Goal: Information Seeking & Learning: Find specific fact

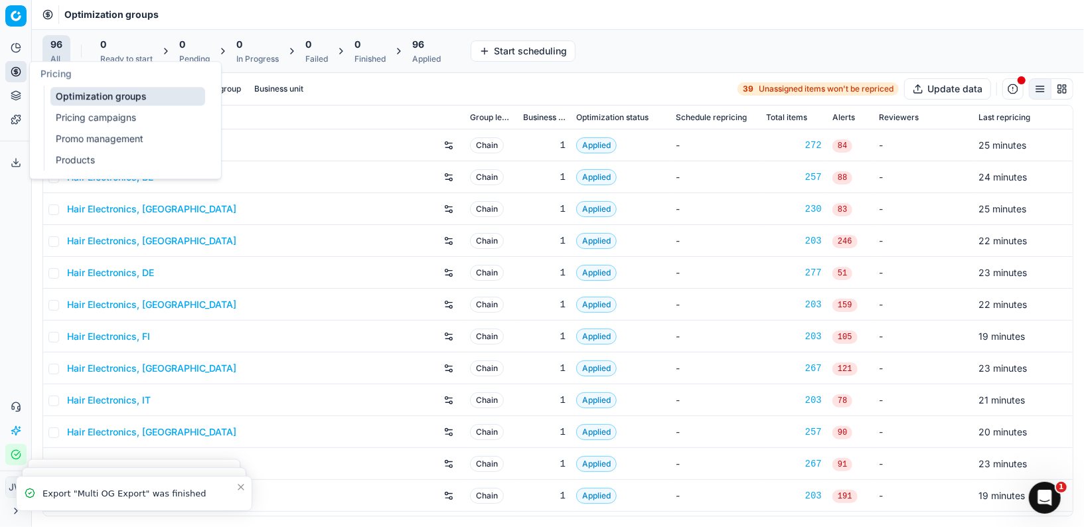
click at [91, 83] on div "Pricing" at bounding box center [125, 74] width 191 height 24
click at [88, 96] on link "Optimization groups" at bounding box center [127, 96] width 155 height 19
click at [82, 91] on link "Optimization groups" at bounding box center [127, 96] width 155 height 19
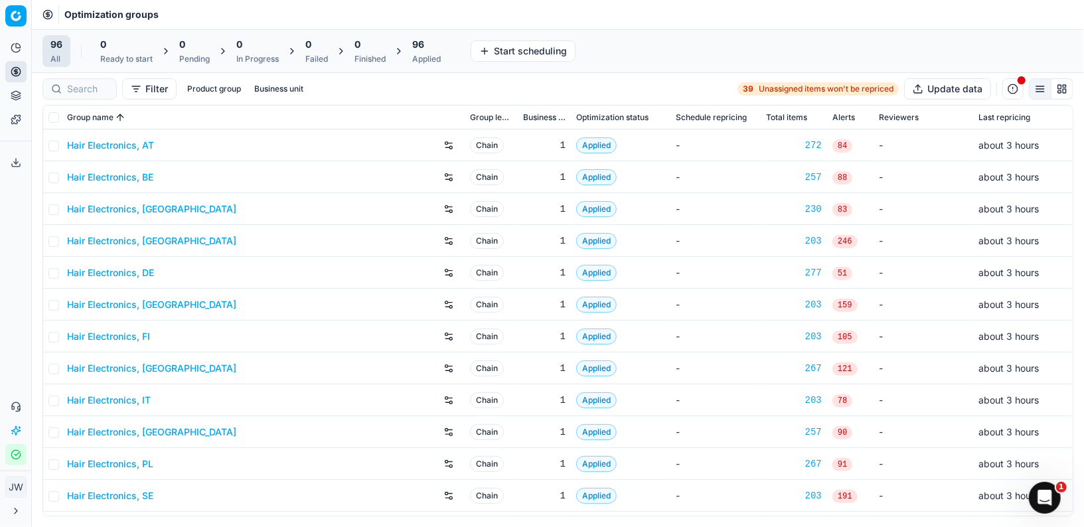
click at [102, 96] on div at bounding box center [79, 88] width 74 height 21
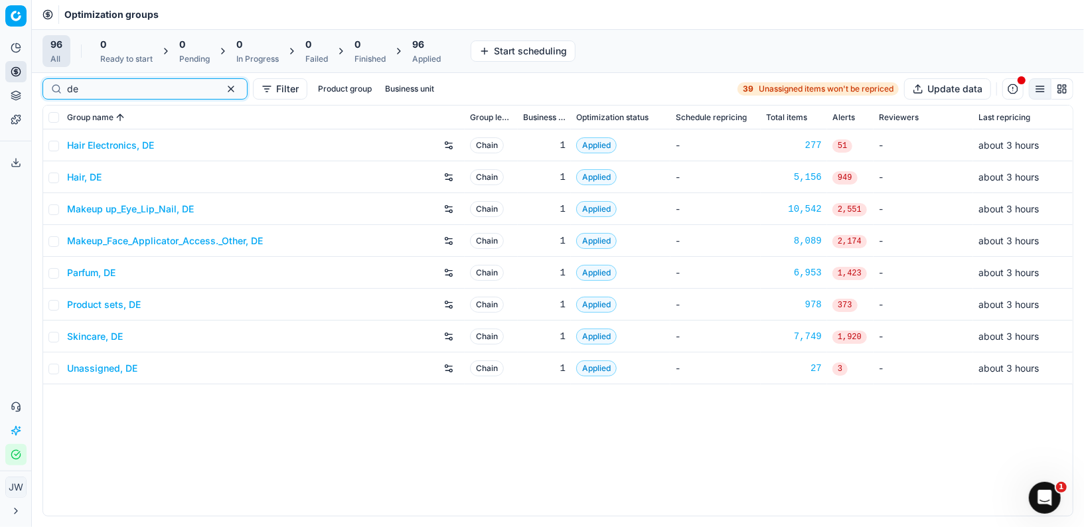
type input "de"
click at [96, 149] on link "Hair Electronics, DE" at bounding box center [110, 145] width 87 height 13
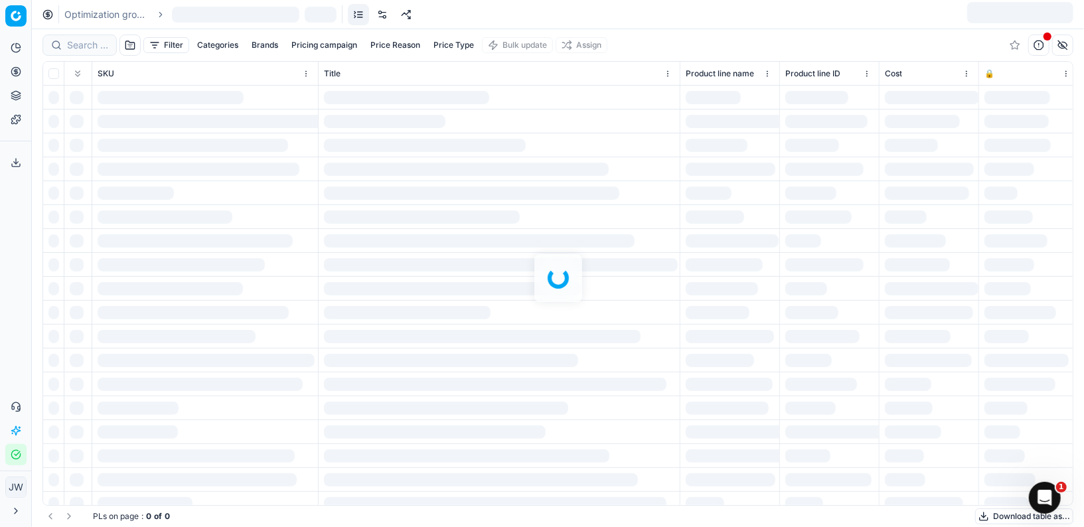
click at [80, 44] on div at bounding box center [558, 278] width 1053 height 498
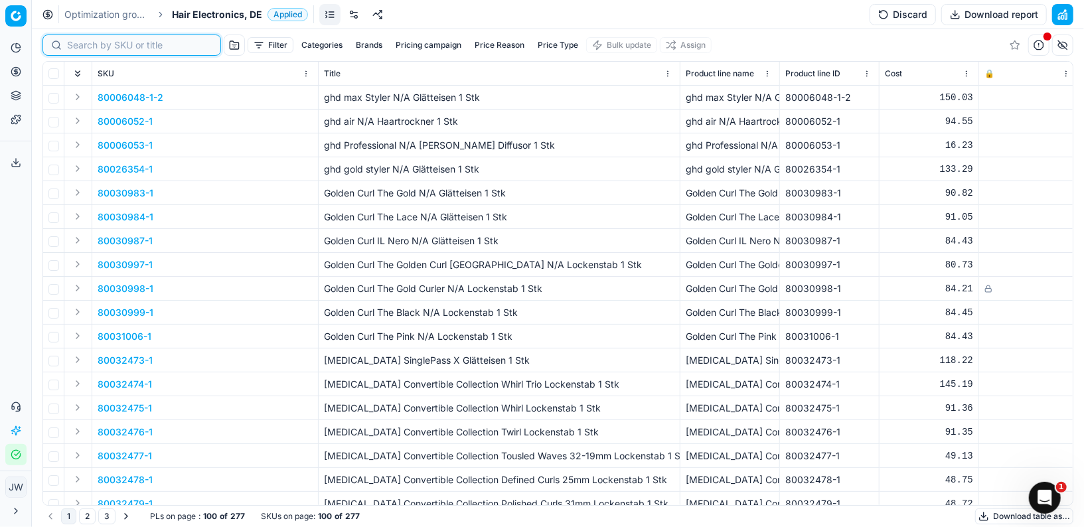
click at [80, 44] on input at bounding box center [139, 45] width 145 height 13
paste input "90007904-0012290"
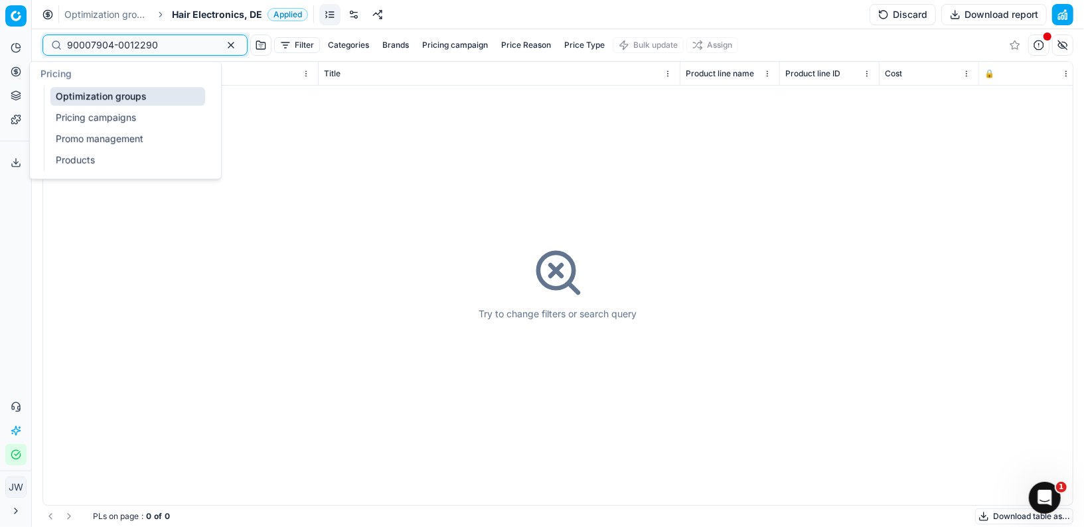
type input "90007904-0012290"
click at [18, 95] on icon at bounding box center [16, 95] width 11 height 11
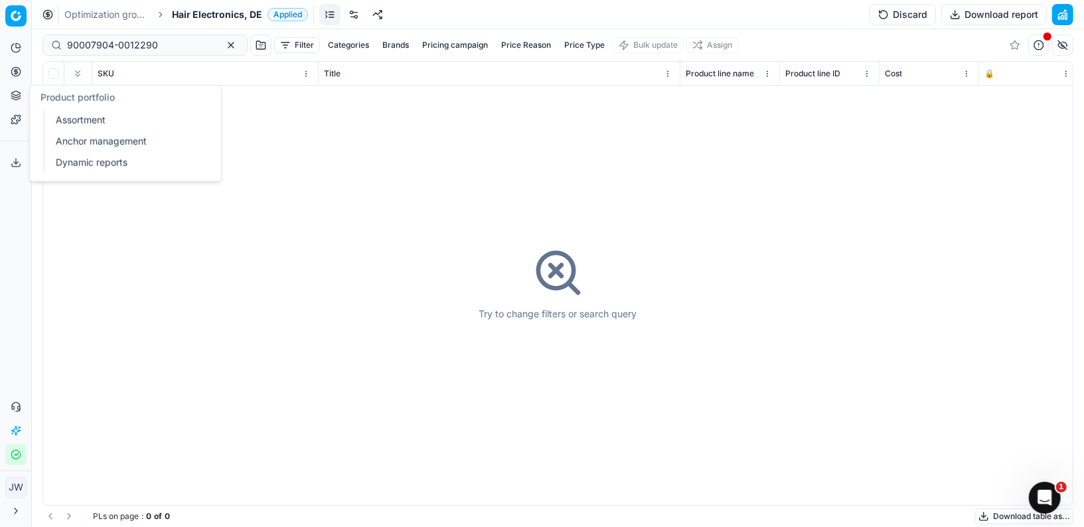
click at [61, 114] on link "Assortment" at bounding box center [127, 120] width 155 height 19
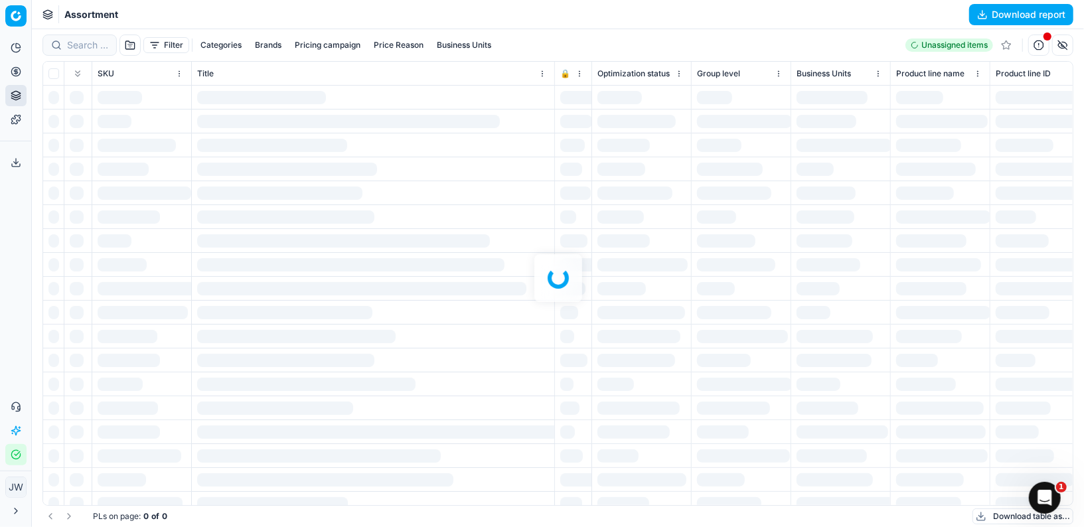
click at [80, 44] on div at bounding box center [558, 278] width 1053 height 498
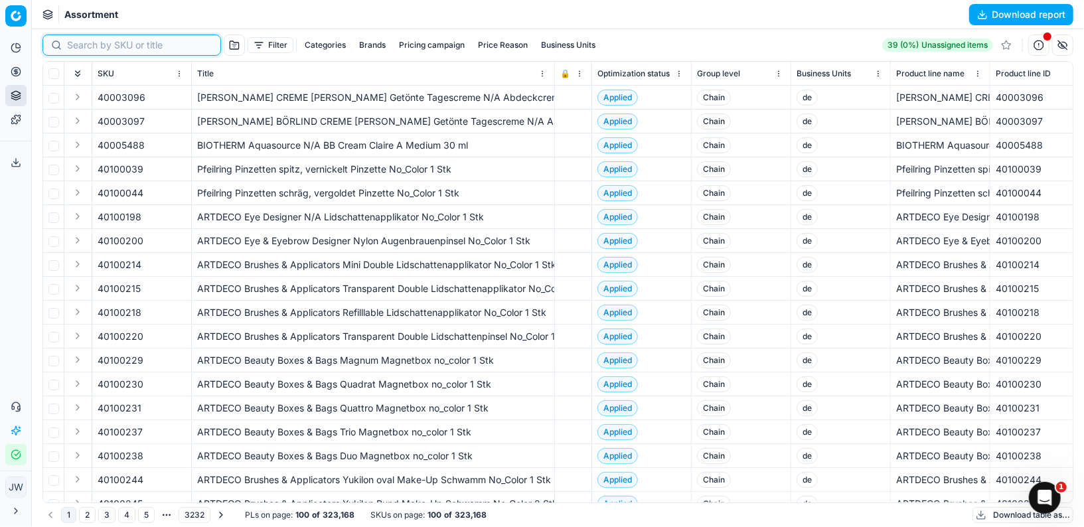
click at [80, 44] on input at bounding box center [139, 45] width 145 height 13
paste input "90007904-0012290"
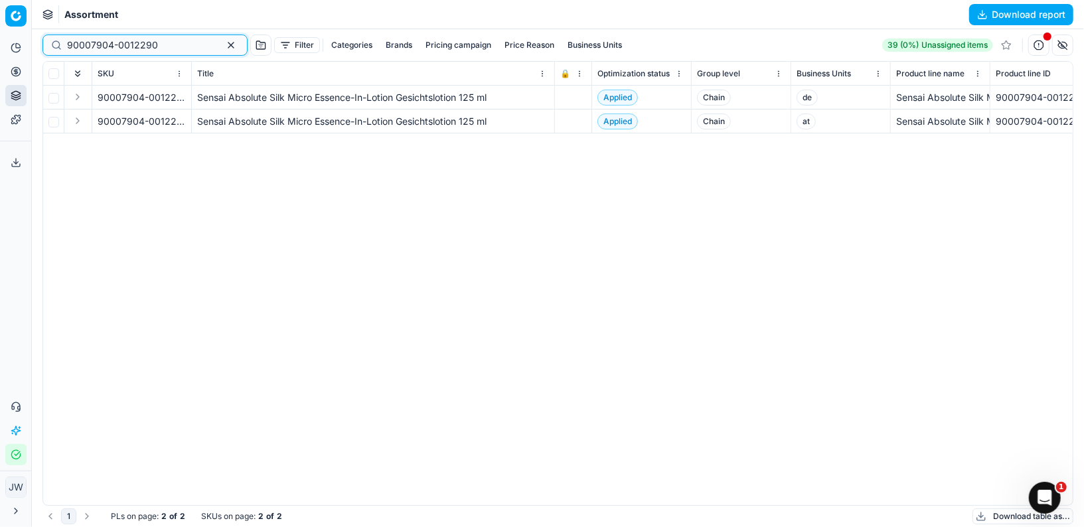
type input "90007904-0012290"
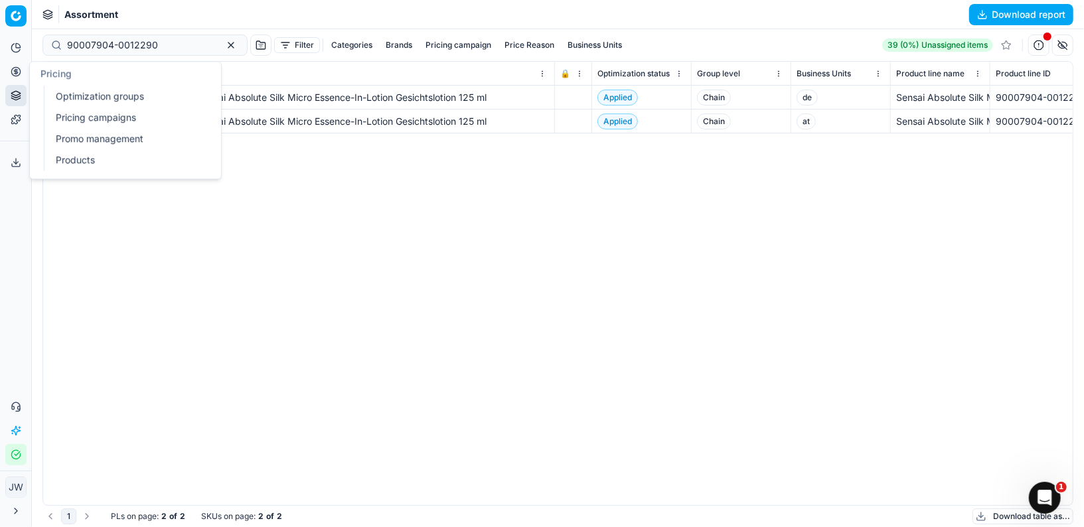
click at [19, 76] on icon at bounding box center [16, 71] width 11 height 11
click at [61, 91] on link "Optimization groups" at bounding box center [127, 96] width 155 height 19
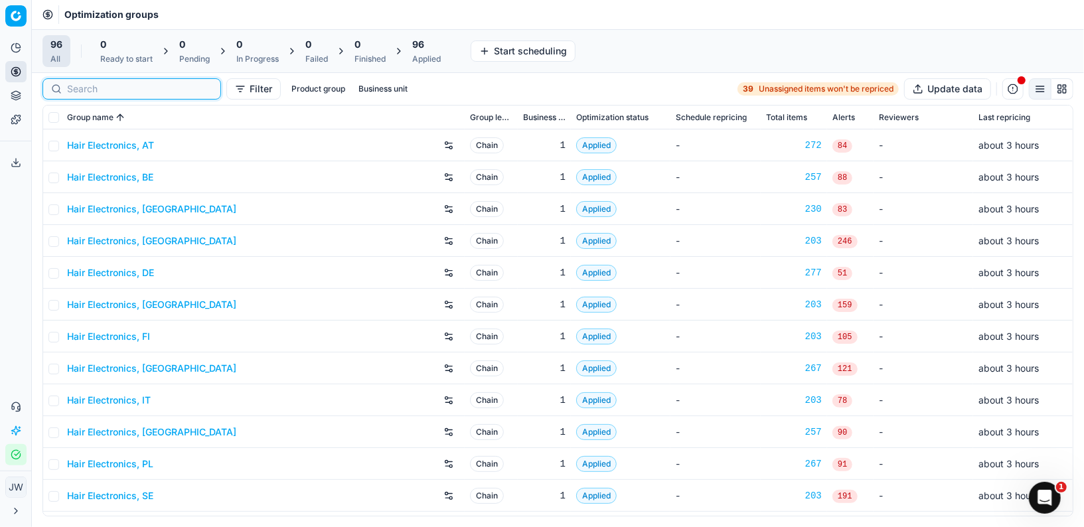
click at [89, 84] on input at bounding box center [139, 88] width 145 height 13
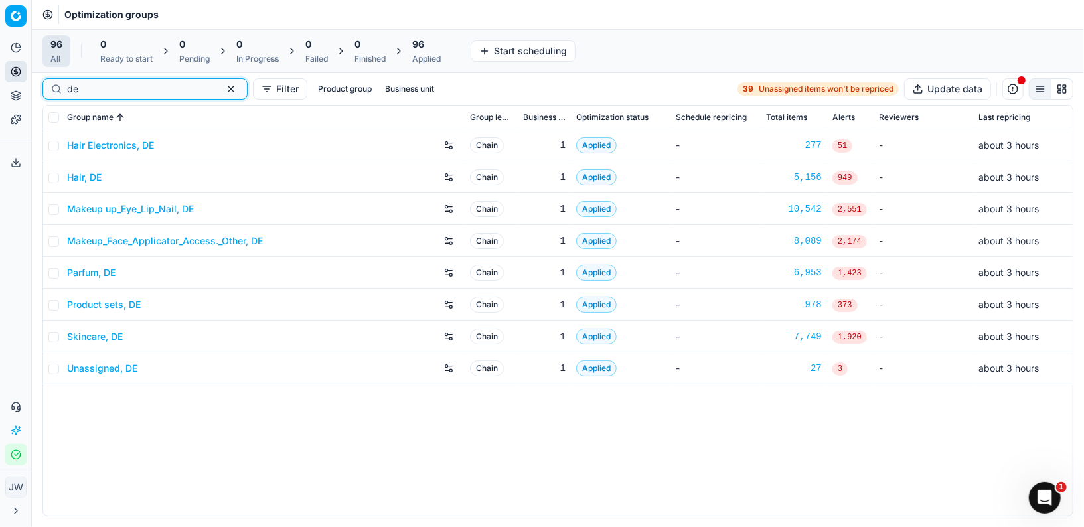
type input "de"
click at [89, 327] on div "Skincare, DE" at bounding box center [263, 336] width 392 height 21
click at [86, 331] on link "Skincare, DE" at bounding box center [95, 336] width 56 height 13
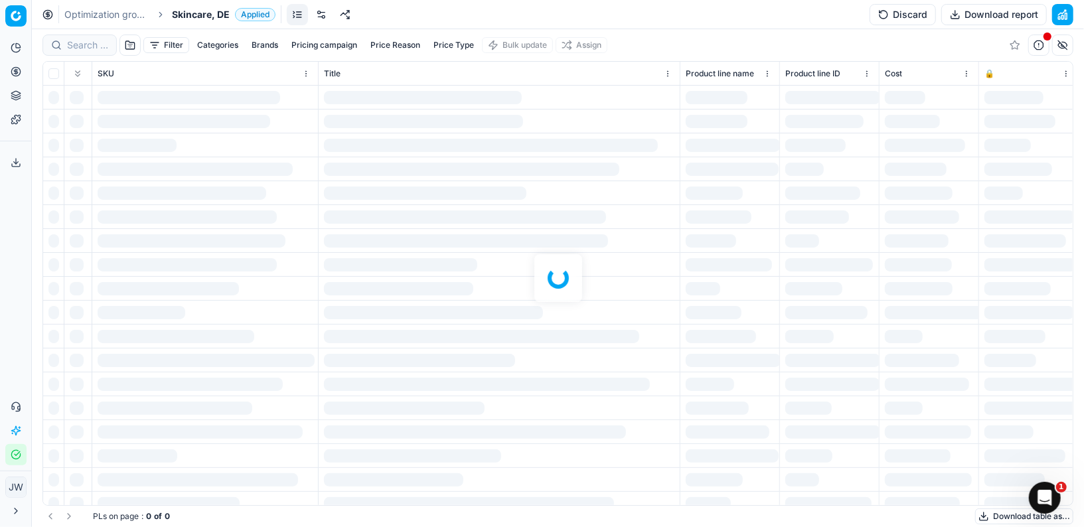
click at [73, 37] on div at bounding box center [558, 278] width 1053 height 498
click at [84, 44] on div at bounding box center [558, 278] width 1053 height 498
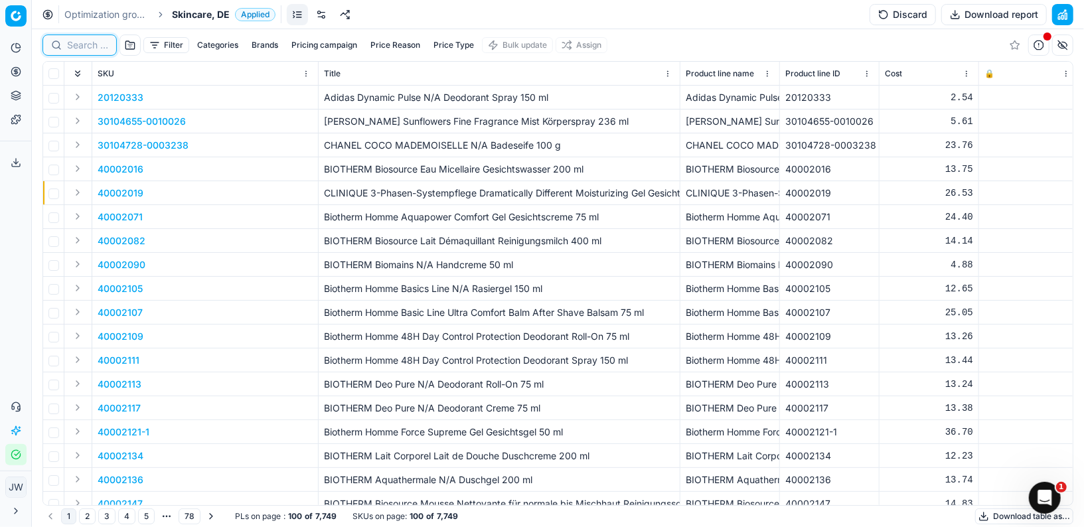
click at [84, 44] on input at bounding box center [87, 45] width 41 height 13
paste input "90007904-0012290"
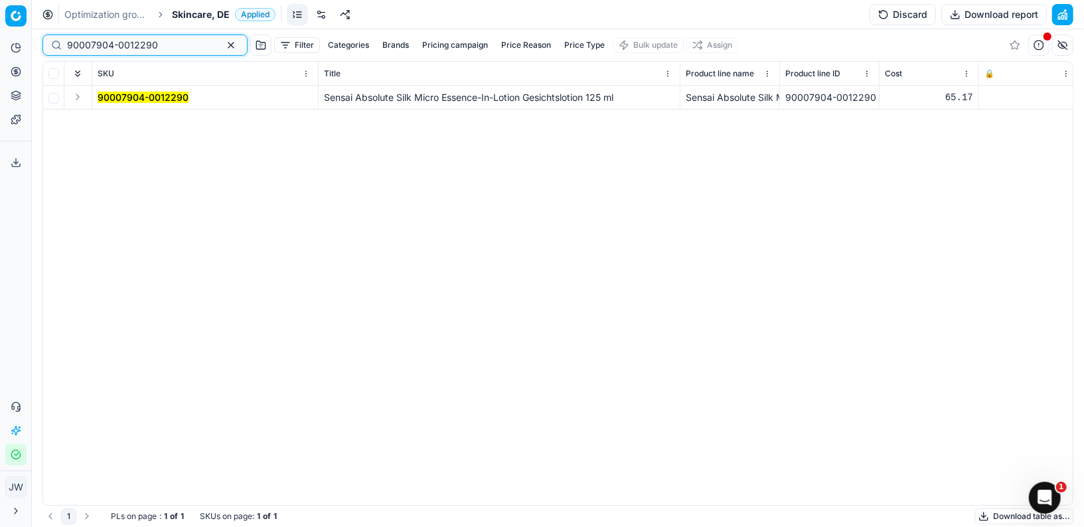
type input "90007904-0012290"
click at [84, 96] on button "Expand" at bounding box center [78, 97] width 16 height 16
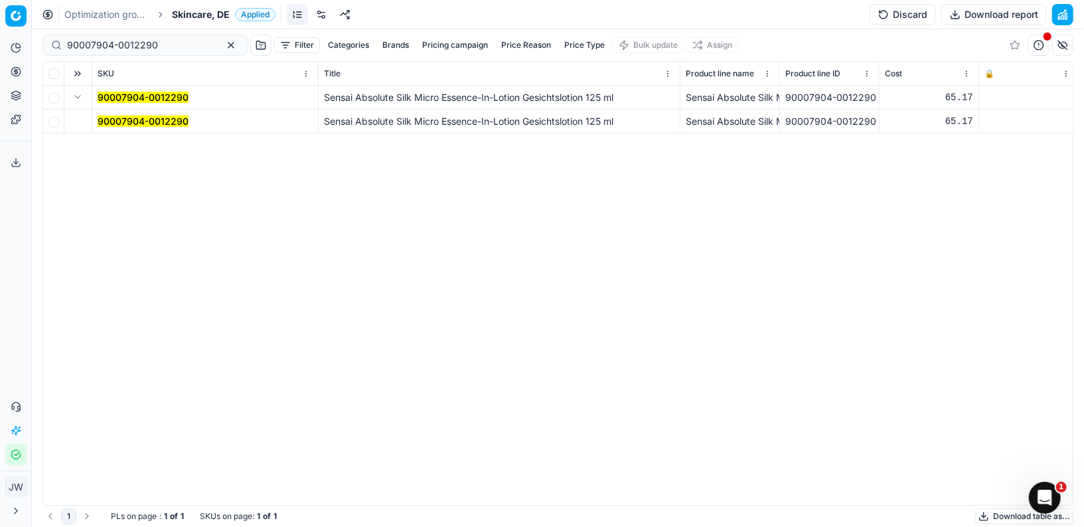
click at [119, 117] on mark "90007904-0012290" at bounding box center [143, 121] width 91 height 11
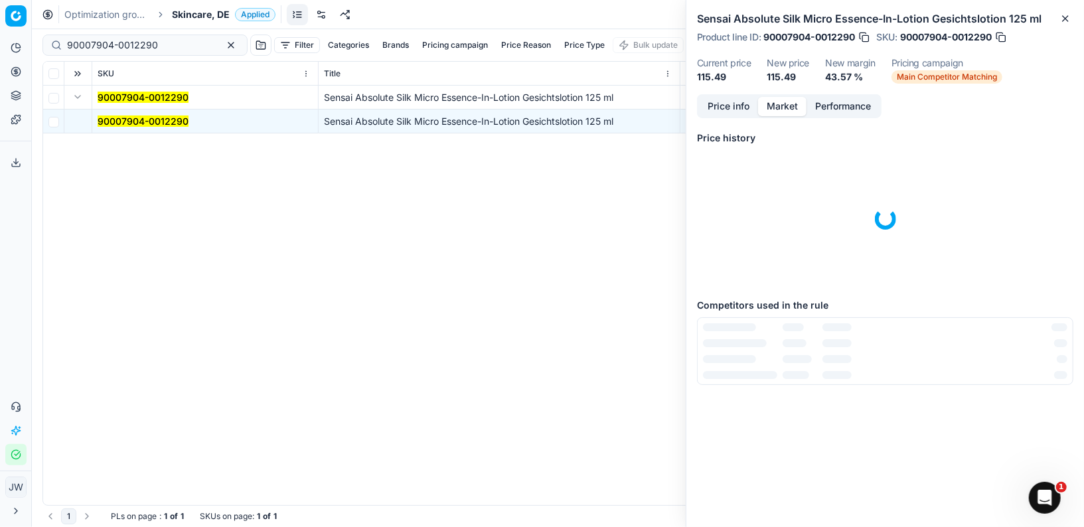
click at [785, 102] on button "Market" at bounding box center [782, 106] width 48 height 19
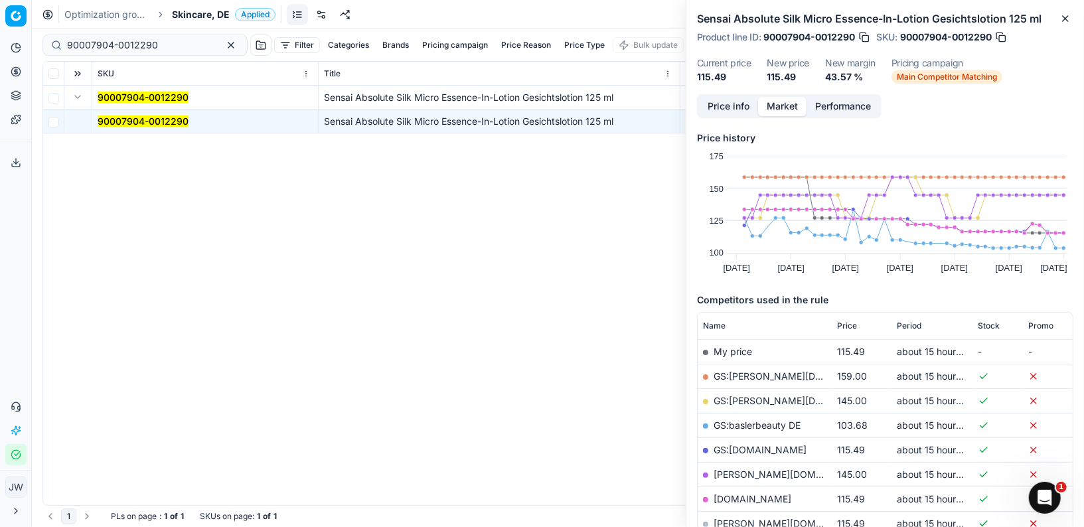
scroll to position [103, 0]
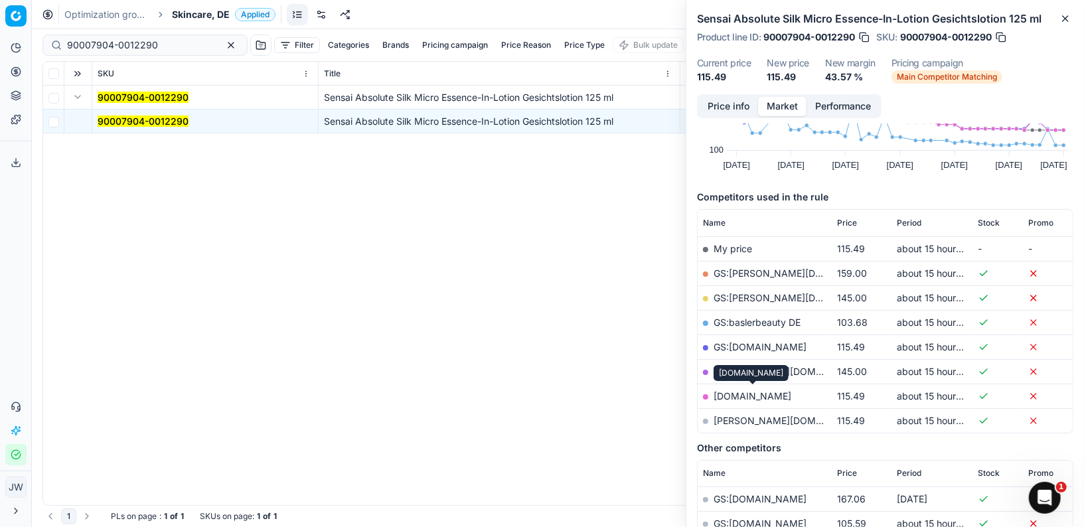
click at [730, 392] on link "[DOMAIN_NAME]" at bounding box center [753, 395] width 78 height 11
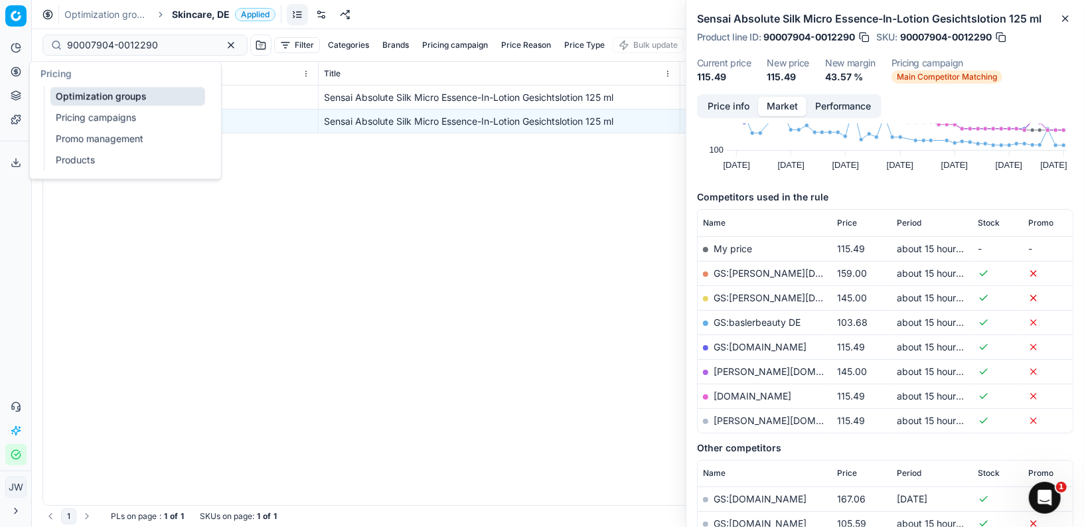
click at [19, 68] on icon at bounding box center [16, 71] width 11 height 11
click at [67, 92] on link "Optimization groups" at bounding box center [127, 96] width 155 height 19
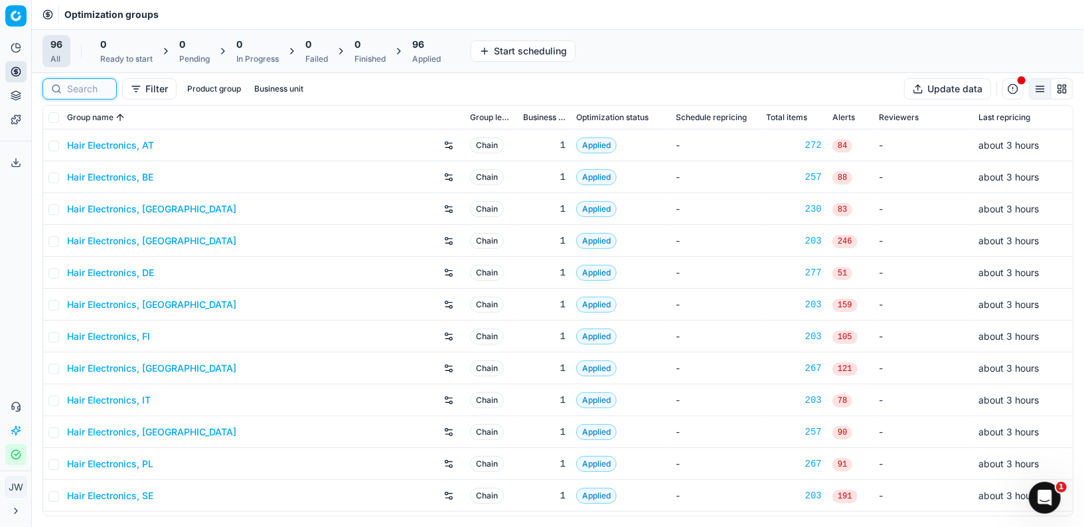
click at [81, 85] on input at bounding box center [87, 88] width 41 height 13
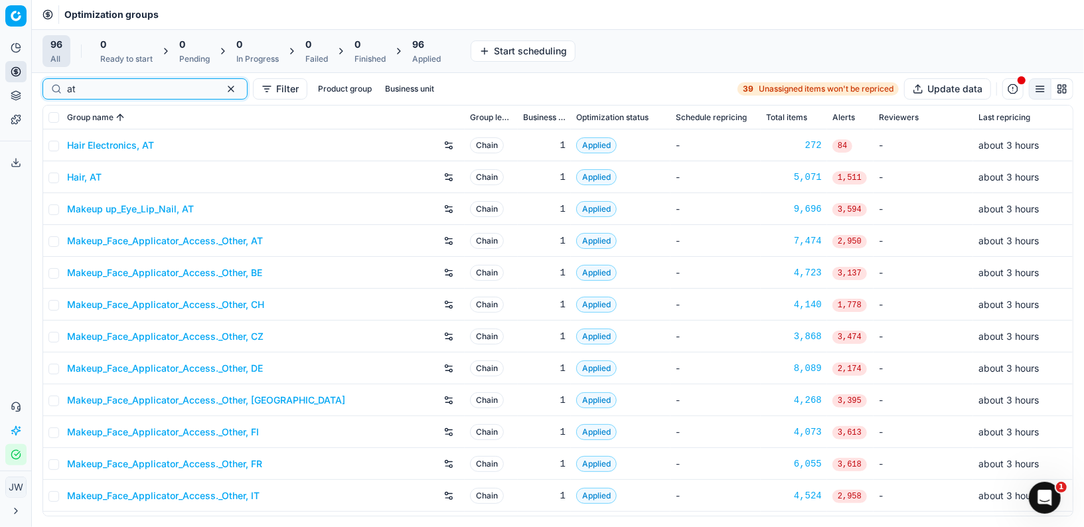
scroll to position [217, 0]
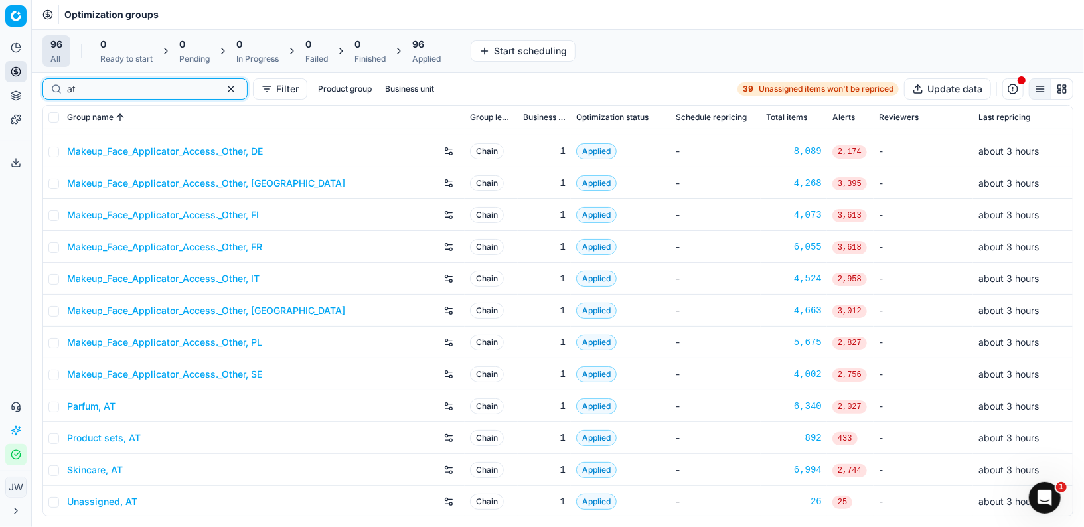
type input "at"
click at [104, 404] on link "Parfum, AT" at bounding box center [91, 406] width 48 height 13
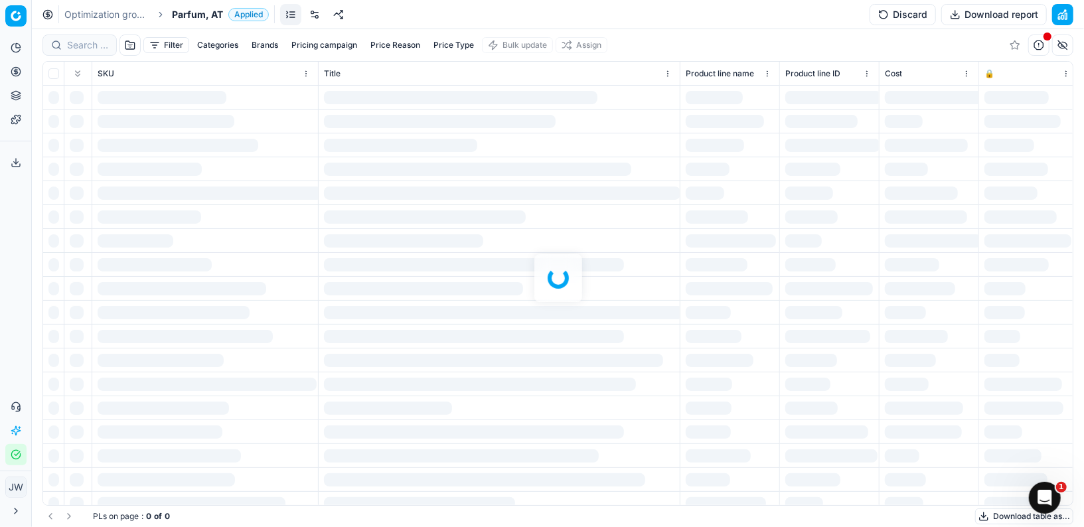
click at [78, 49] on div at bounding box center [558, 278] width 1053 height 498
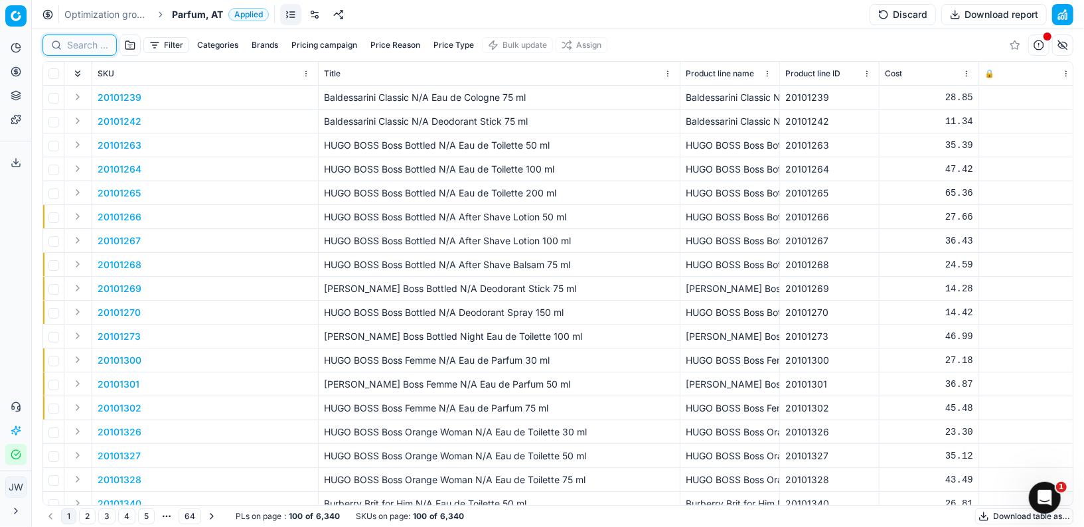
click at [78, 49] on input at bounding box center [87, 45] width 41 height 13
paste input "80011021-0018584"
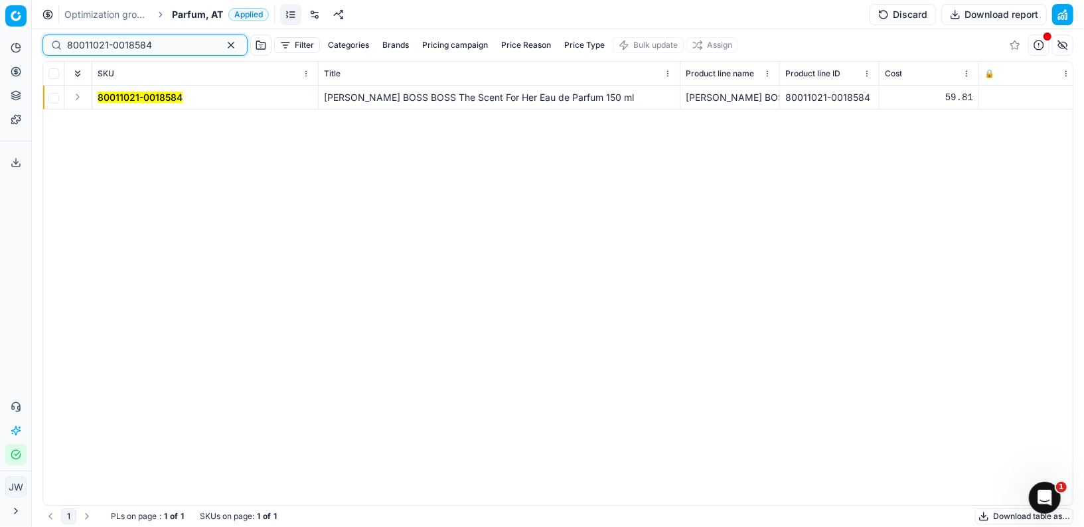
type input "80011021-0018584"
click at [82, 94] on button "Expand" at bounding box center [78, 97] width 16 height 16
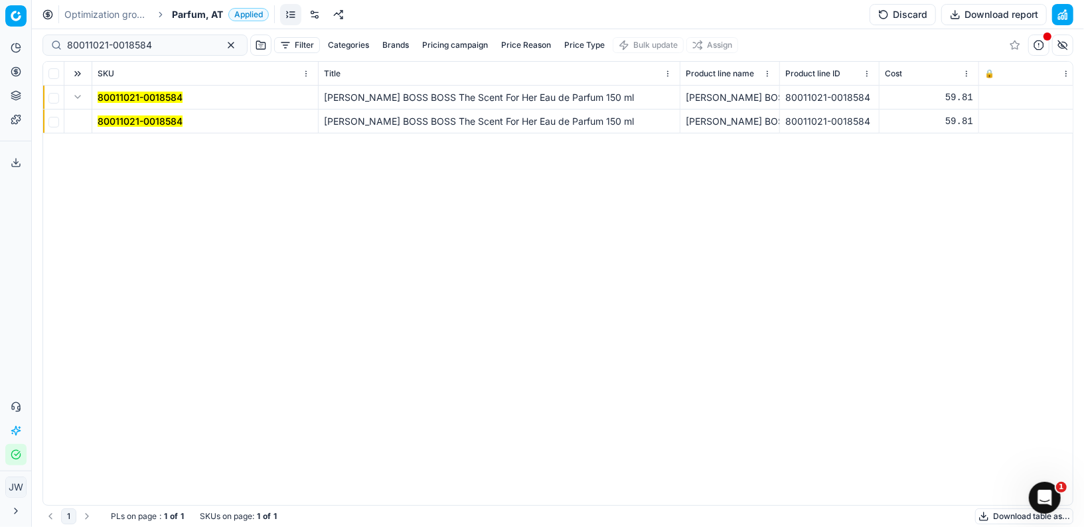
click at [132, 110] on td "80011021-0018584" at bounding box center [205, 122] width 226 height 24
click at [126, 125] on mark "80011021-0018584" at bounding box center [140, 121] width 85 height 11
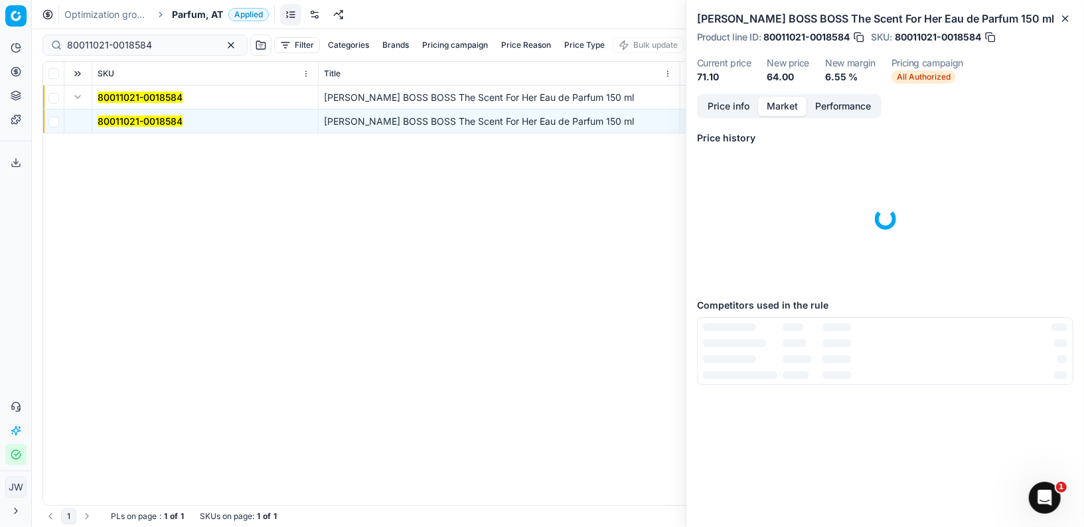
click at [785, 108] on button "Market" at bounding box center [782, 106] width 48 height 19
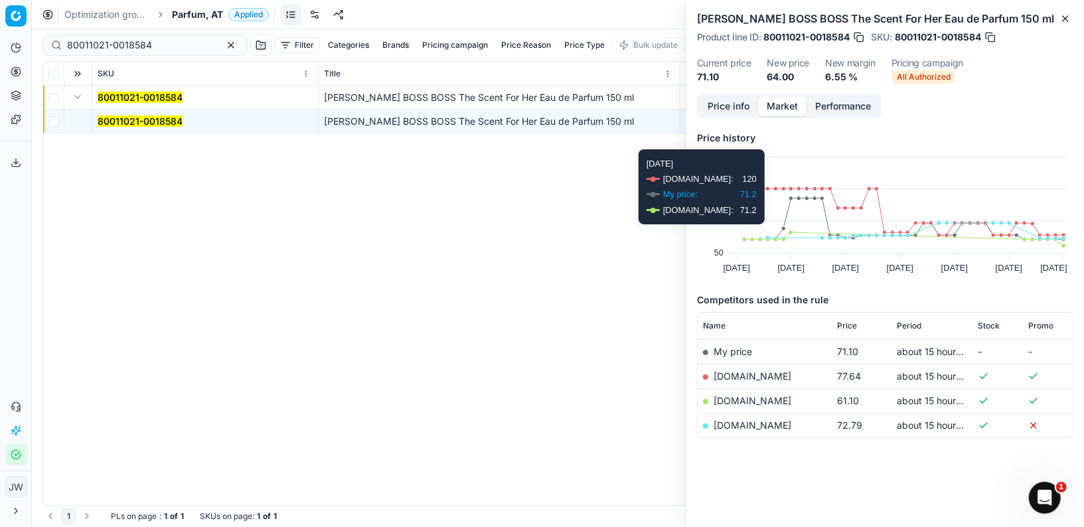
click at [732, 108] on button "Price info" at bounding box center [728, 106] width 59 height 19
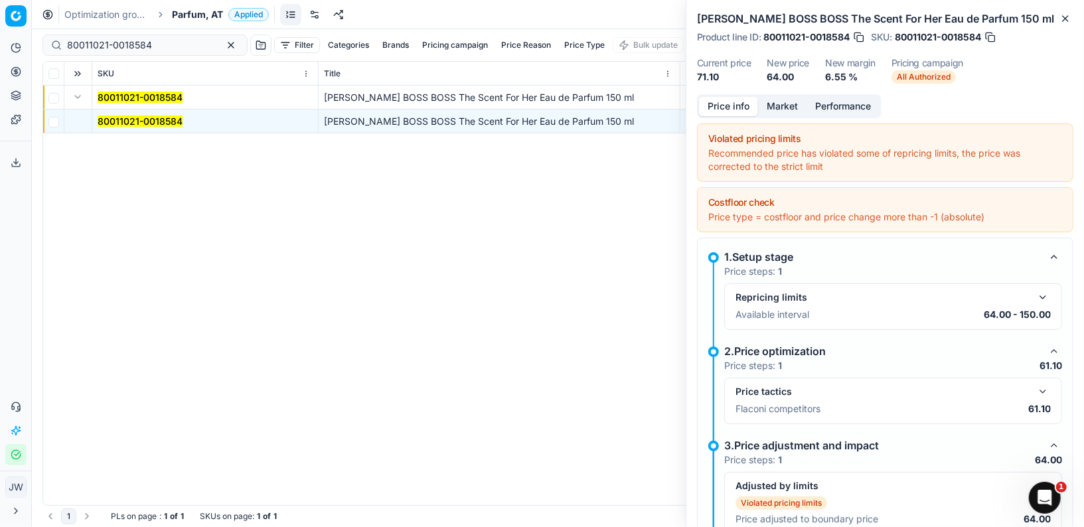
click at [1042, 388] on button "button" at bounding box center [1043, 392] width 16 height 16
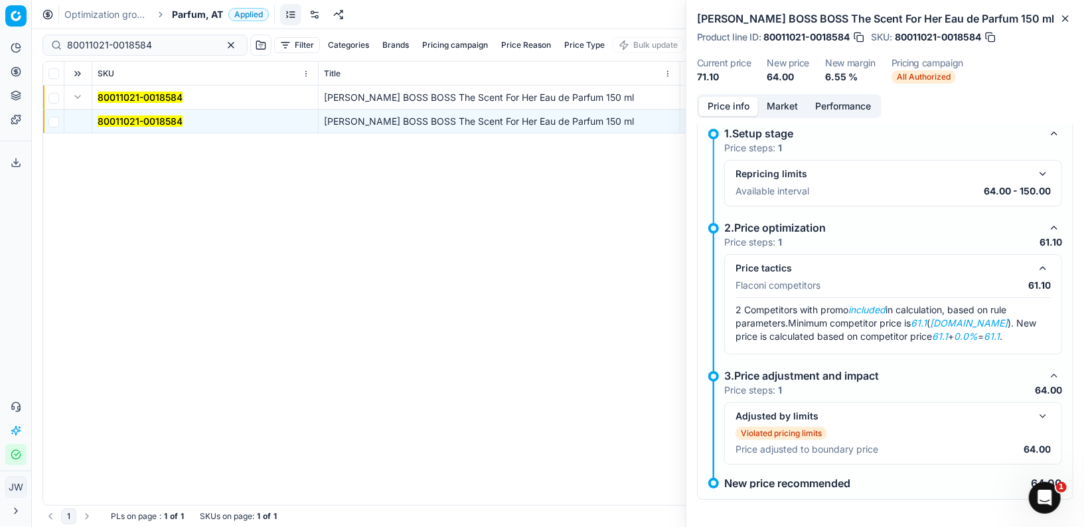
scroll to position [123, 0]
click at [1036, 416] on button "button" at bounding box center [1043, 417] width 16 height 16
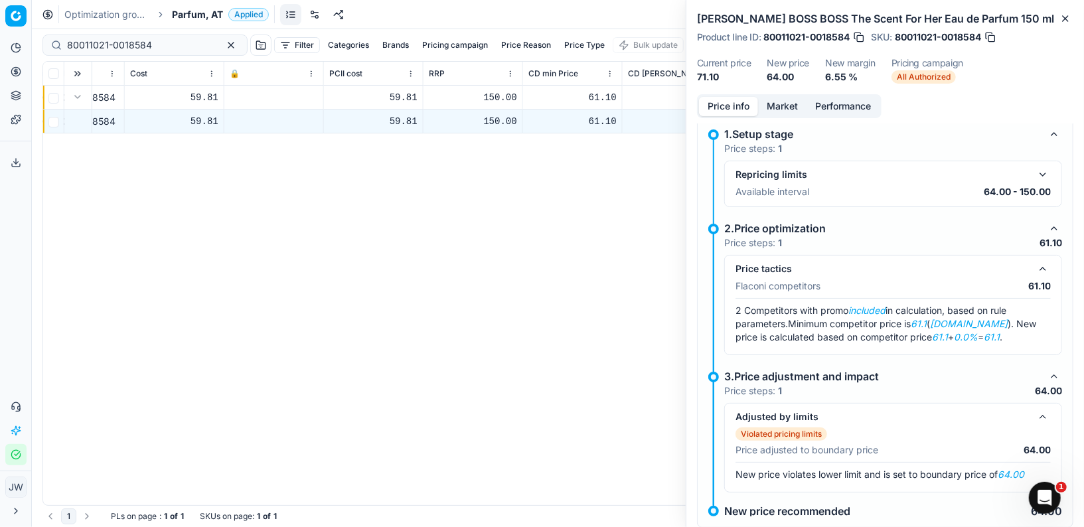
scroll to position [0, 894]
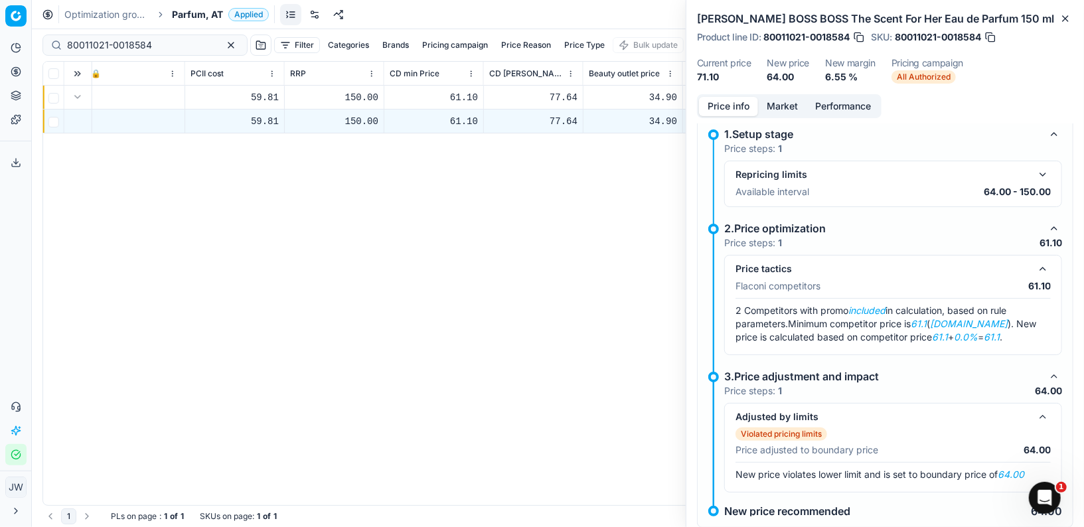
click at [779, 106] on button "Market" at bounding box center [782, 106] width 48 height 19
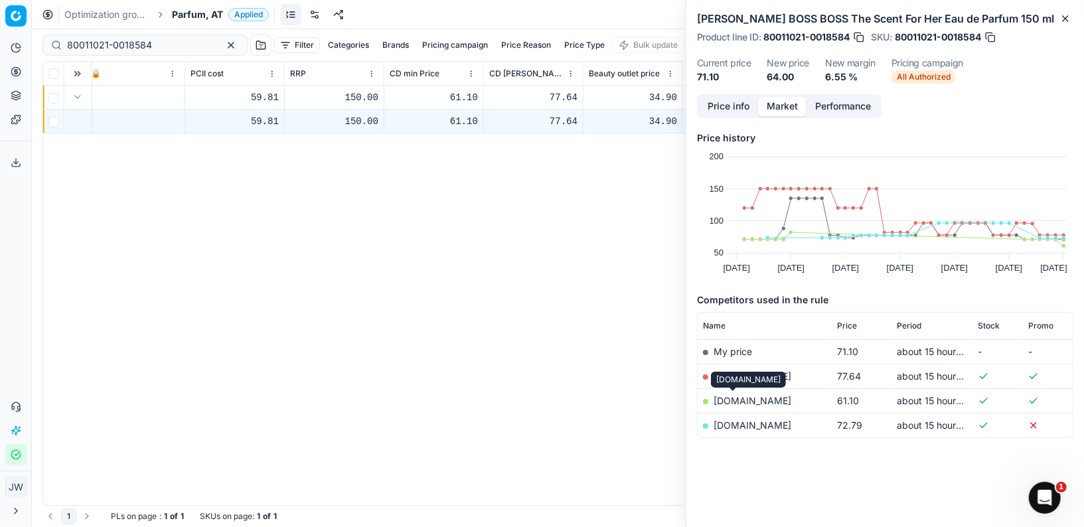
click at [732, 400] on link "[DOMAIN_NAME]" at bounding box center [753, 400] width 78 height 11
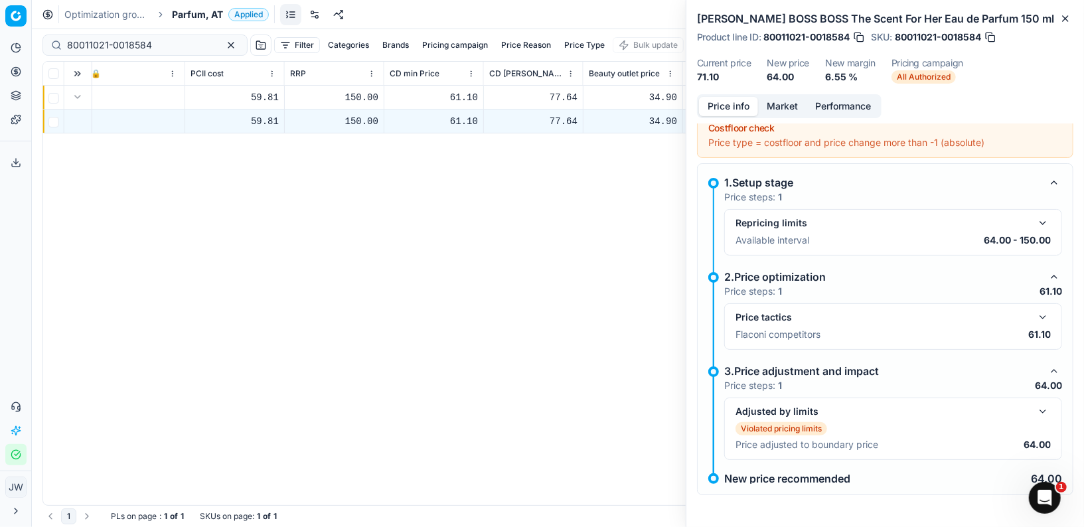
scroll to position [70, 0]
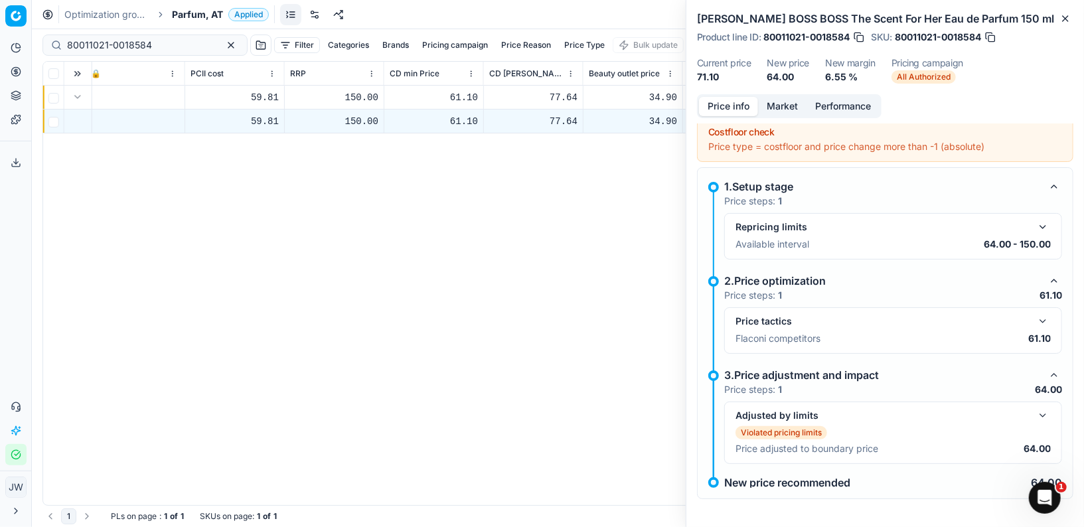
click at [723, 98] on button "Price info" at bounding box center [728, 106] width 59 height 19
click at [1045, 419] on button "button" at bounding box center [1043, 416] width 16 height 16
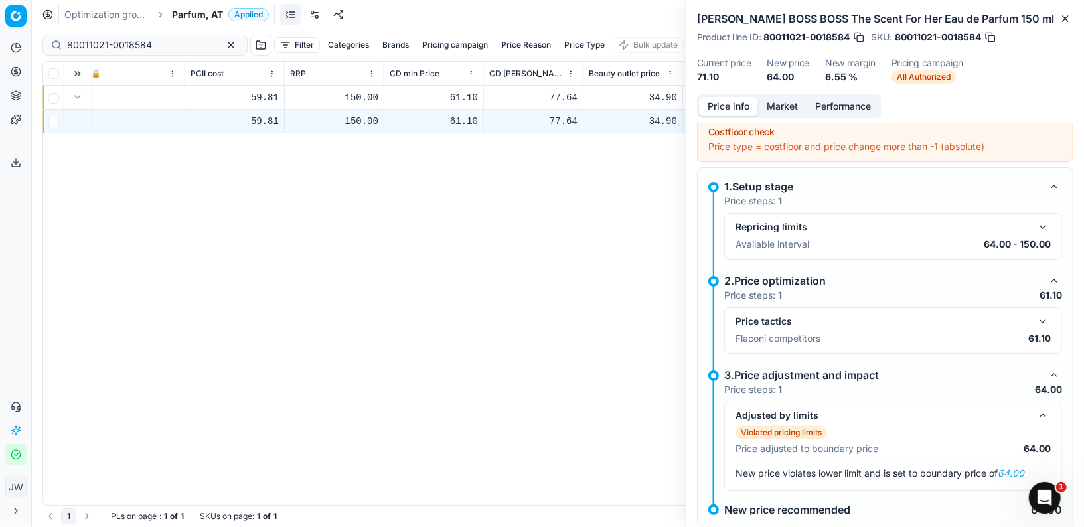
click at [1045, 309] on div "Price tactics Flaconi competitors 61.10" at bounding box center [893, 330] width 338 height 46
click at [1045, 313] on button "button" at bounding box center [1043, 321] width 16 height 16
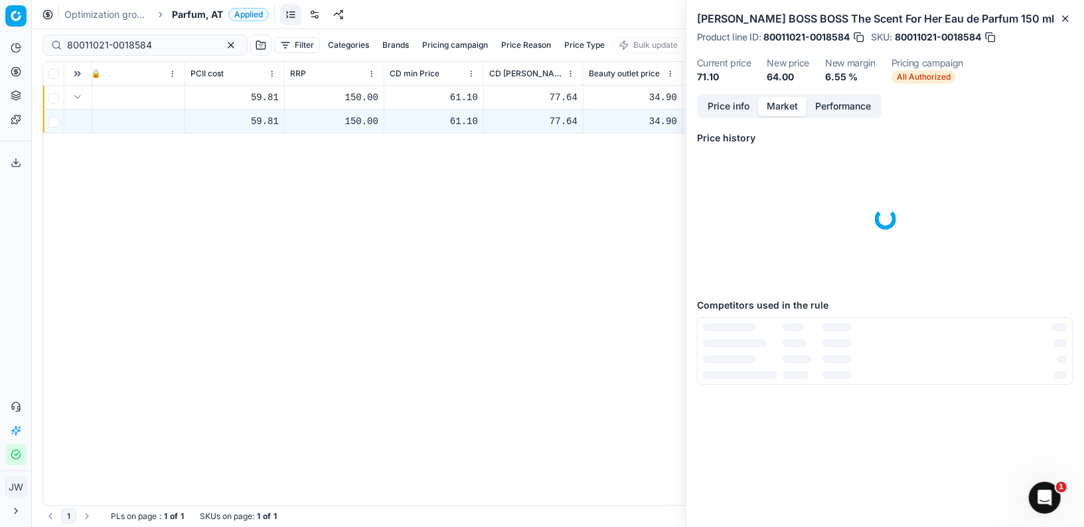
click at [784, 108] on button "Market" at bounding box center [782, 106] width 48 height 19
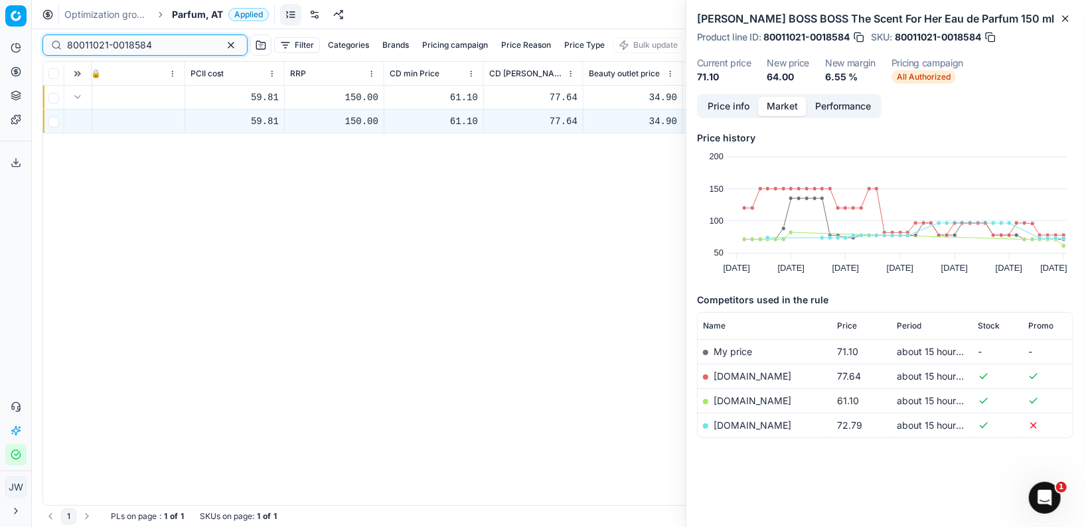
click at [160, 41] on input "80011021-0018584" at bounding box center [139, 45] width 145 height 13
click at [5, 80] on li "Pricing" at bounding box center [15, 71] width 21 height 21
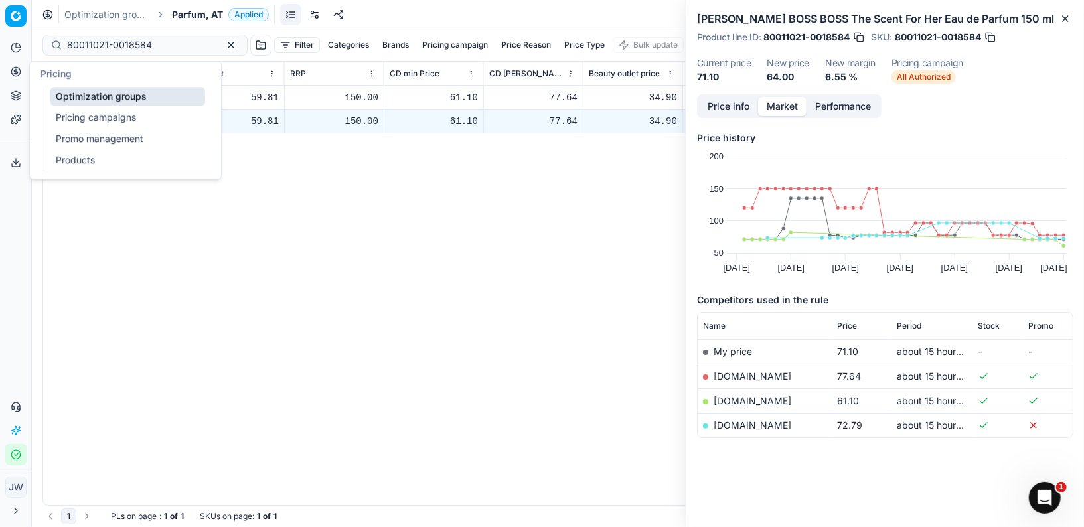
click at [12, 74] on circle at bounding box center [15, 71] width 9 height 9
click at [63, 93] on link "Optimization groups" at bounding box center [127, 96] width 155 height 19
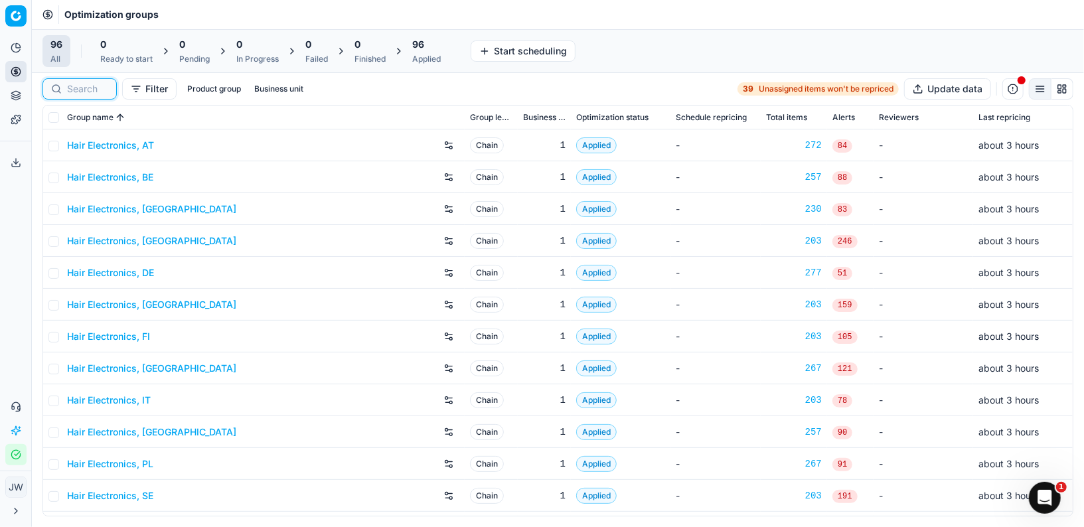
click at [85, 91] on input at bounding box center [87, 88] width 41 height 13
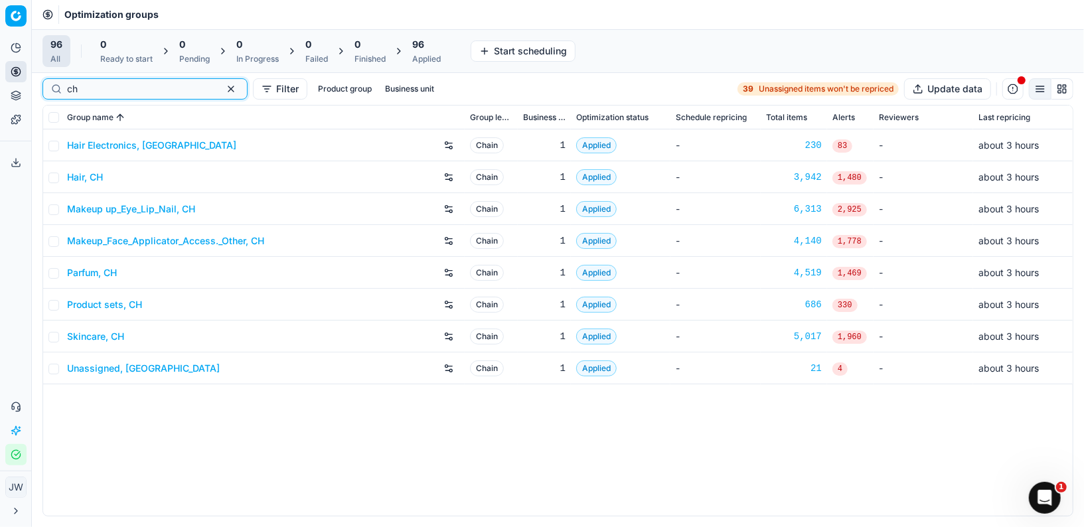
type input "ch"
click at [95, 274] on link "Parfum, CH" at bounding box center [92, 272] width 50 height 13
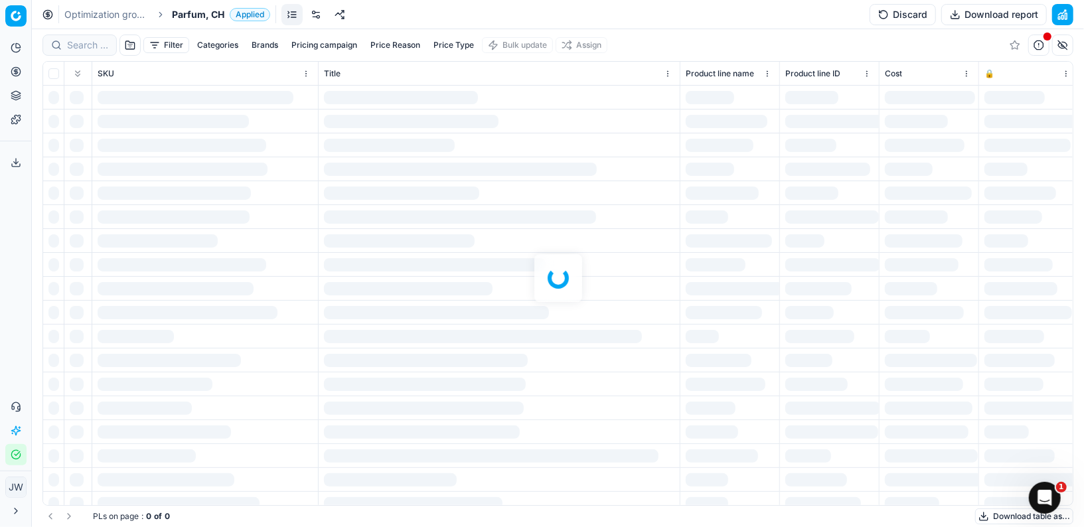
click at [89, 52] on div at bounding box center [558, 278] width 1053 height 498
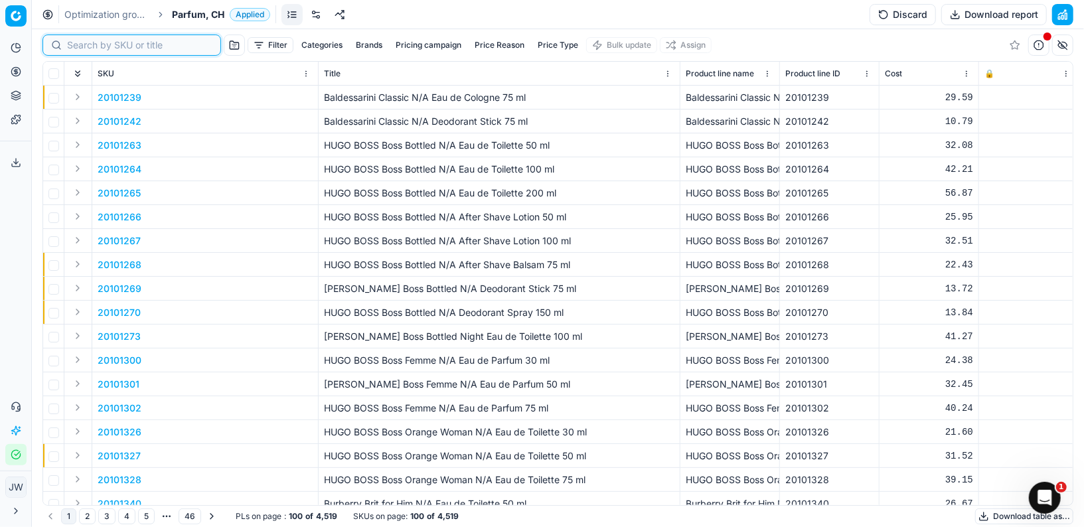
click at [87, 46] on input at bounding box center [139, 45] width 145 height 13
click at [96, 47] on input at bounding box center [139, 45] width 145 height 13
paste input "80042911-75"
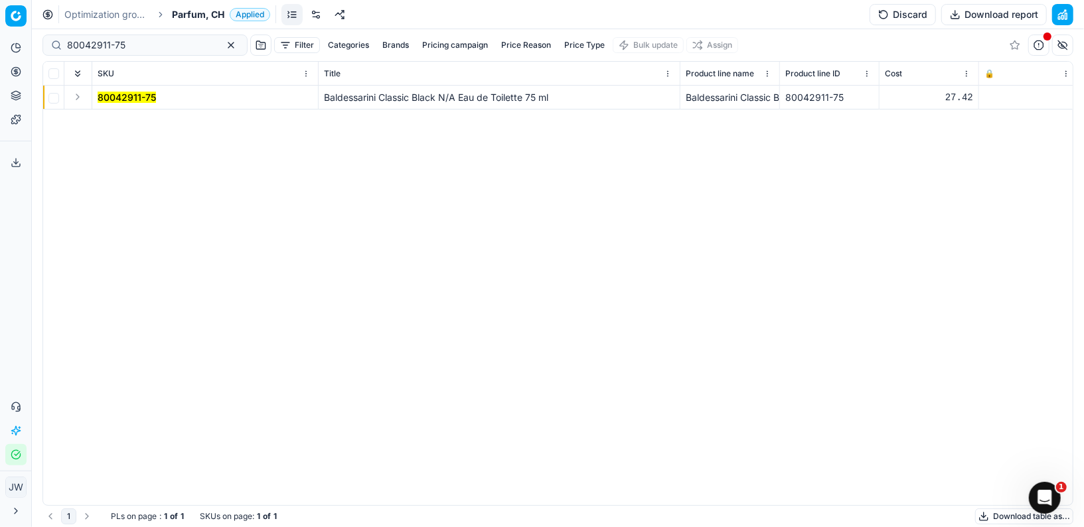
click at [76, 100] on button "Expand" at bounding box center [78, 97] width 16 height 16
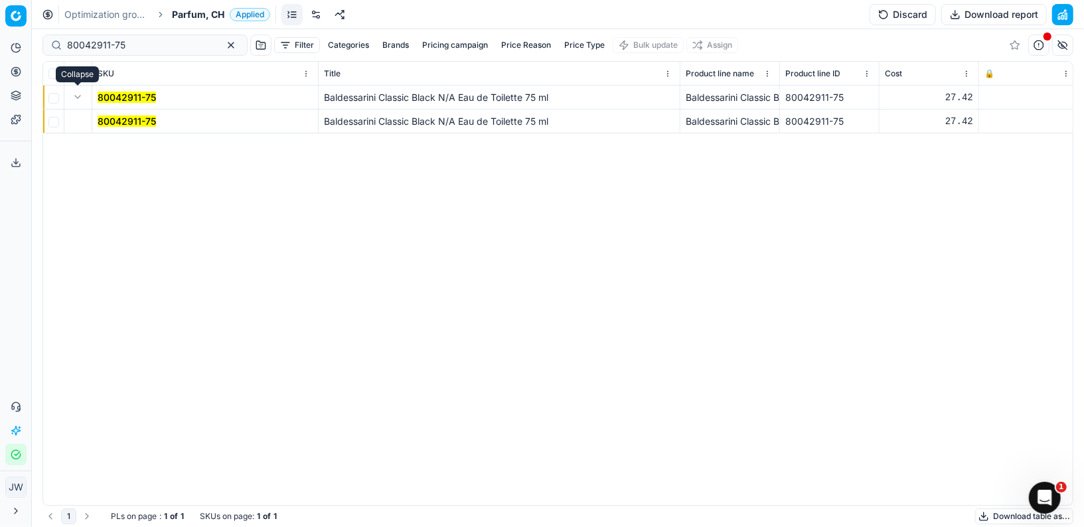
click at [114, 120] on mark "80042911-75" at bounding box center [127, 121] width 58 height 11
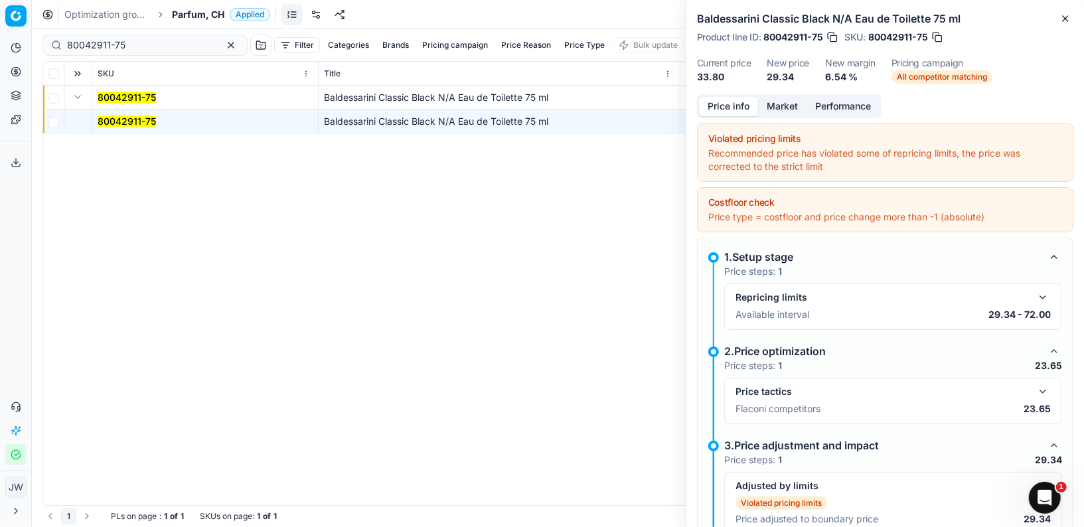
click at [1039, 395] on button "button" at bounding box center [1043, 392] width 16 height 16
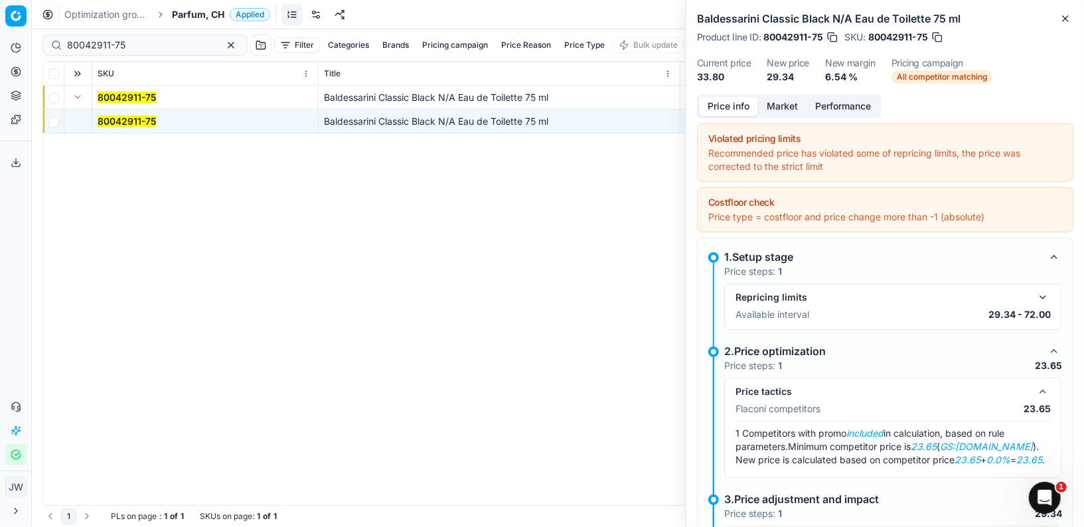
scroll to position [76, 0]
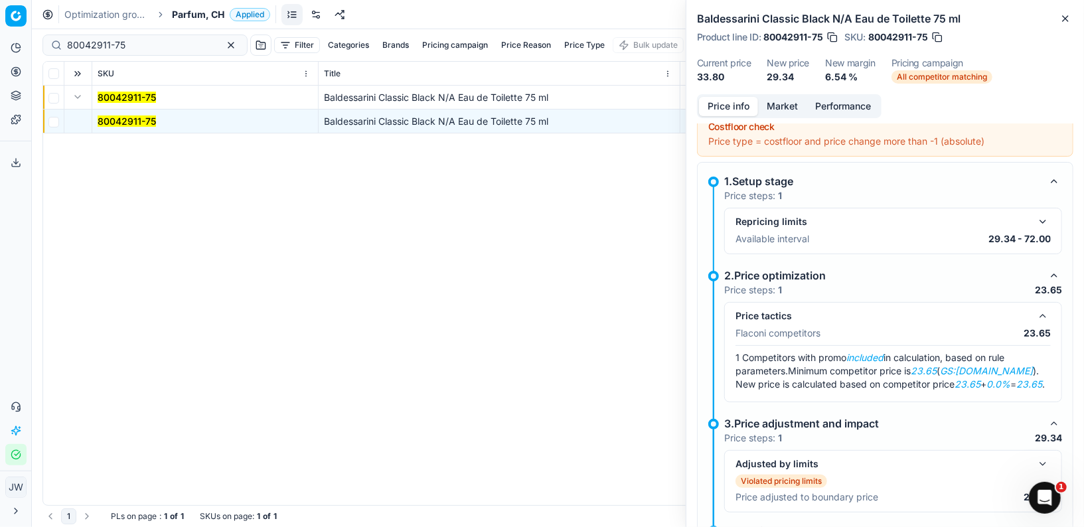
click at [786, 104] on button "Market" at bounding box center [782, 106] width 48 height 19
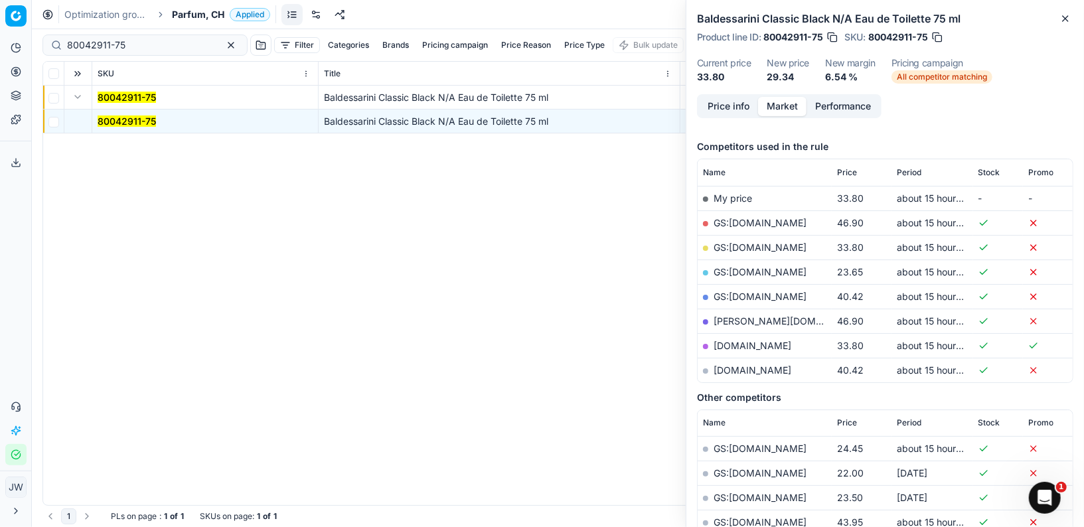
scroll to position [153, 0]
click at [741, 272] on link "GS:[DOMAIN_NAME]" at bounding box center [760, 272] width 93 height 11
drag, startPoint x: 165, startPoint y: 46, endPoint x: 1, endPoint y: 23, distance: 165.0
click at [1, 23] on div "Pricing platform Analytics Pricing Product portfolio Templates Export service 4…" at bounding box center [542, 263] width 1084 height 527
paste input "76227-946"
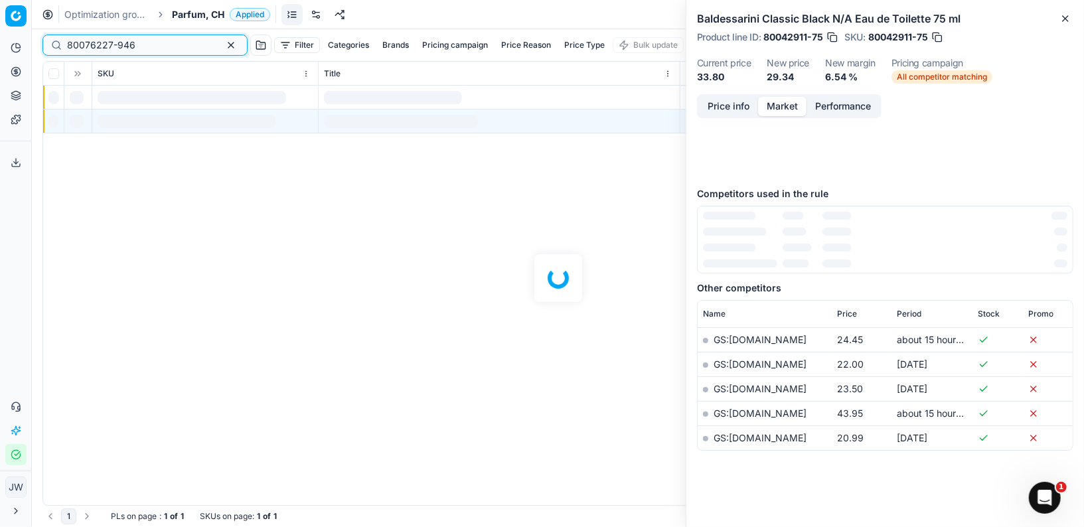
scroll to position [153, 0]
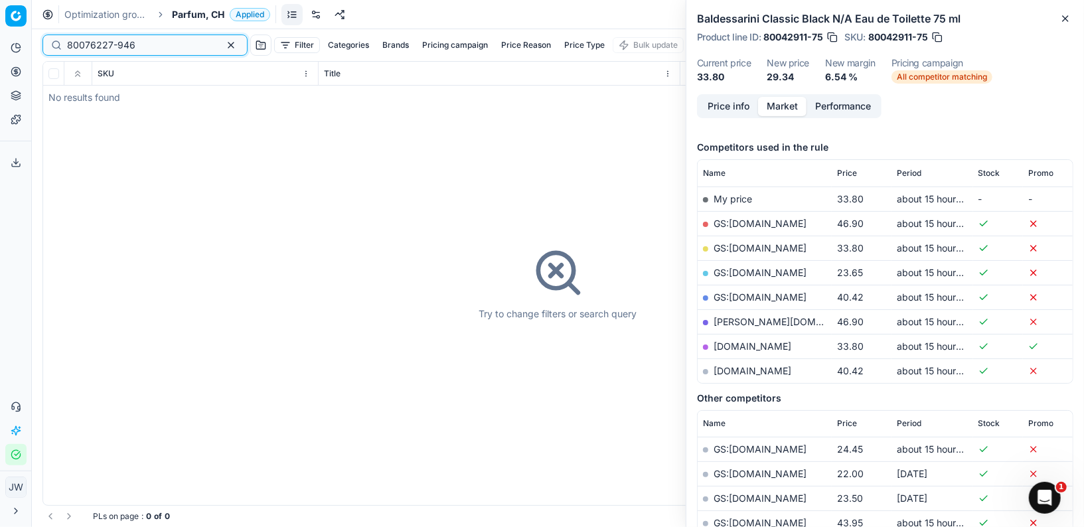
type input "80076227-946"
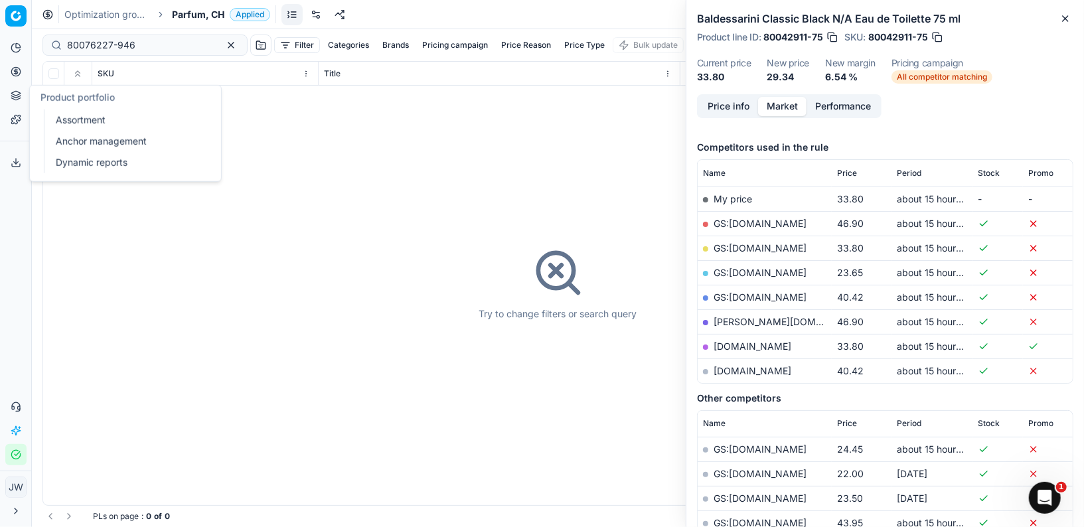
click at [17, 95] on icon at bounding box center [15, 93] width 9 height 5
click at [62, 116] on link "Assortment" at bounding box center [127, 120] width 155 height 19
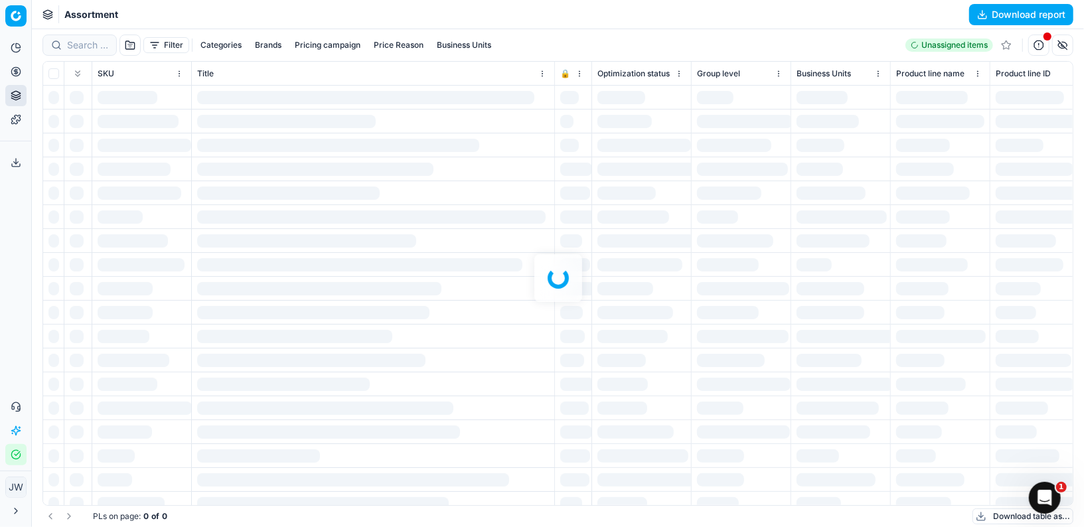
click at [84, 44] on div at bounding box center [558, 278] width 1053 height 498
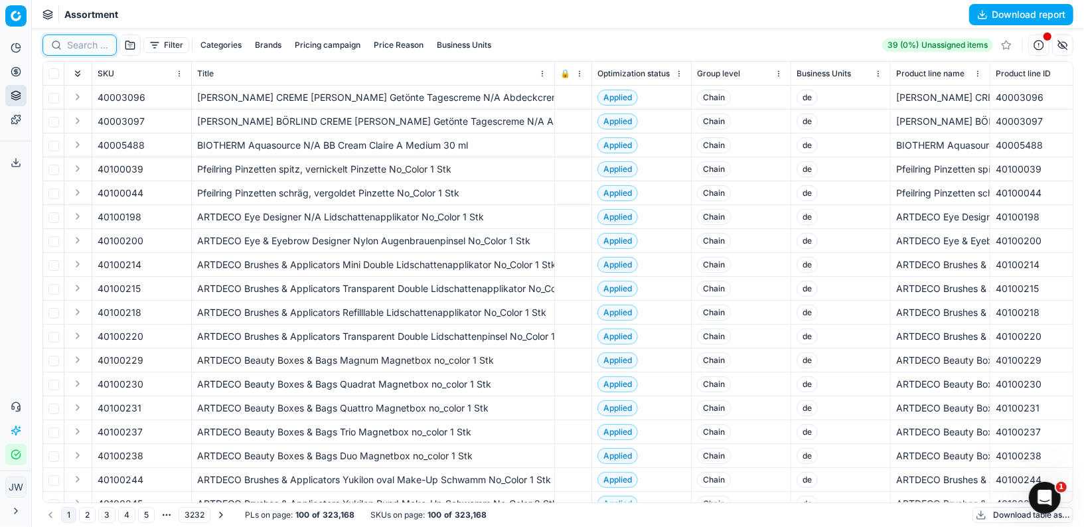
click at [84, 44] on input at bounding box center [87, 45] width 41 height 13
paste input "80076227-946"
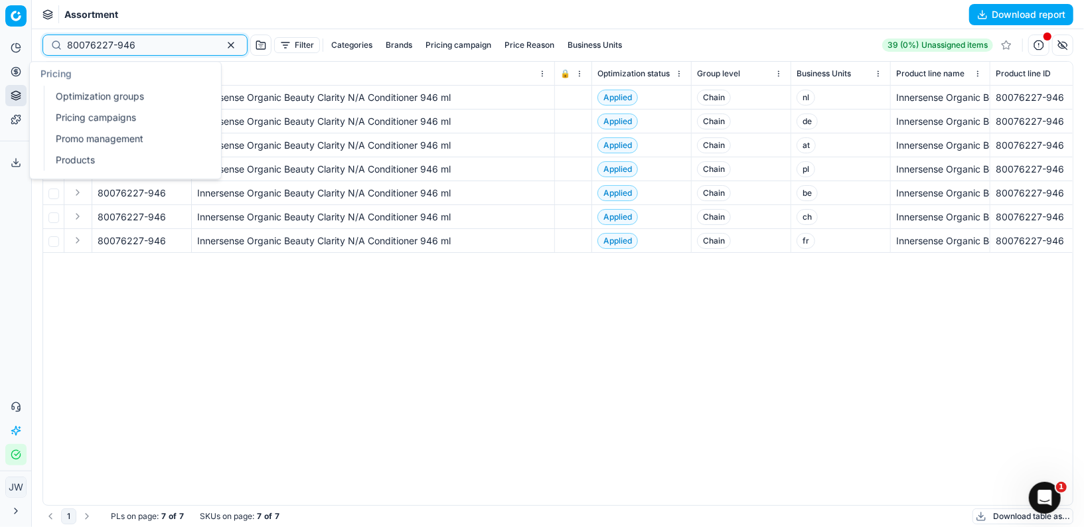
type input "80076227-946"
click at [86, 95] on link "Optimization groups" at bounding box center [127, 96] width 155 height 19
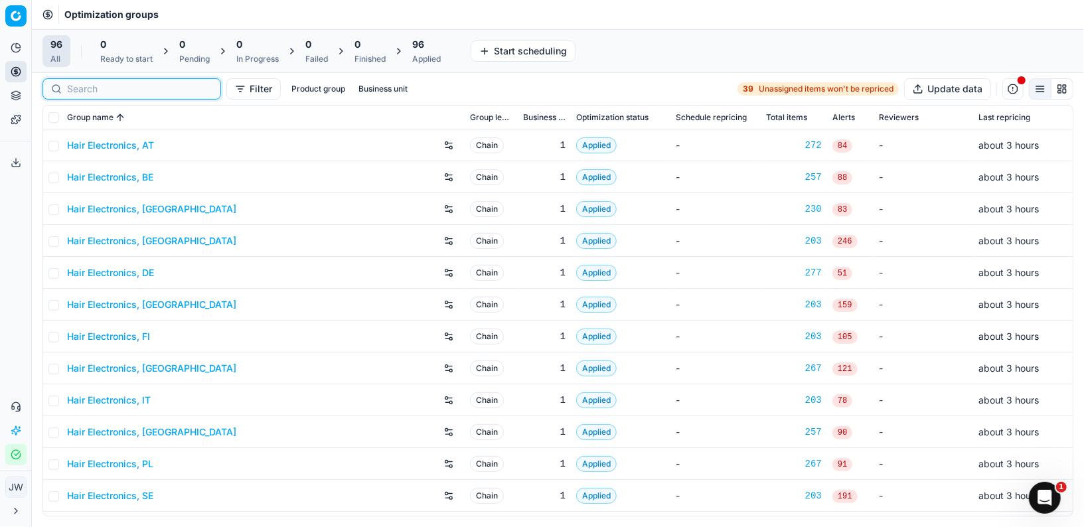
click at [101, 89] on input at bounding box center [139, 88] width 145 height 13
type input "h"
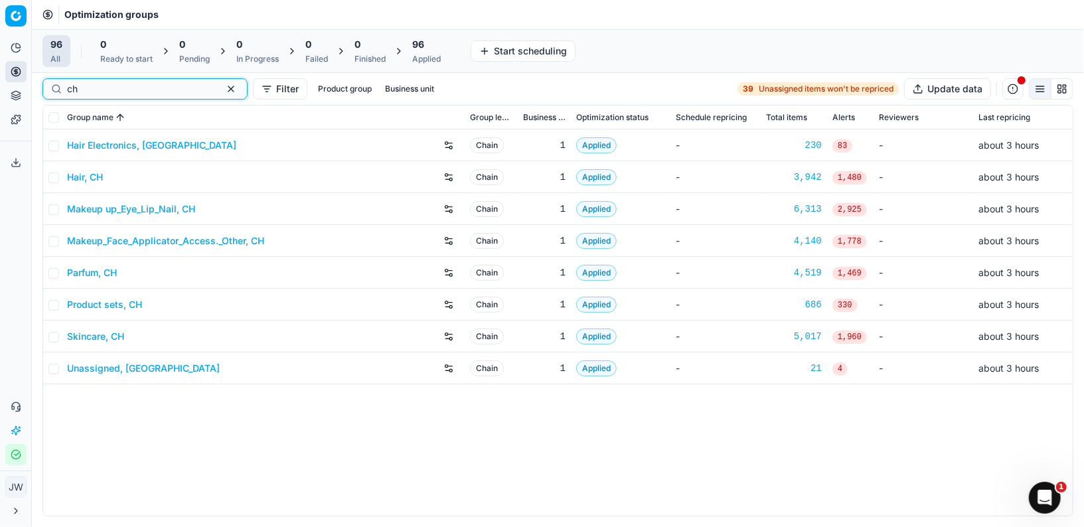
type input "ch"
click at [87, 333] on link "Skincare, CH" at bounding box center [95, 336] width 57 height 13
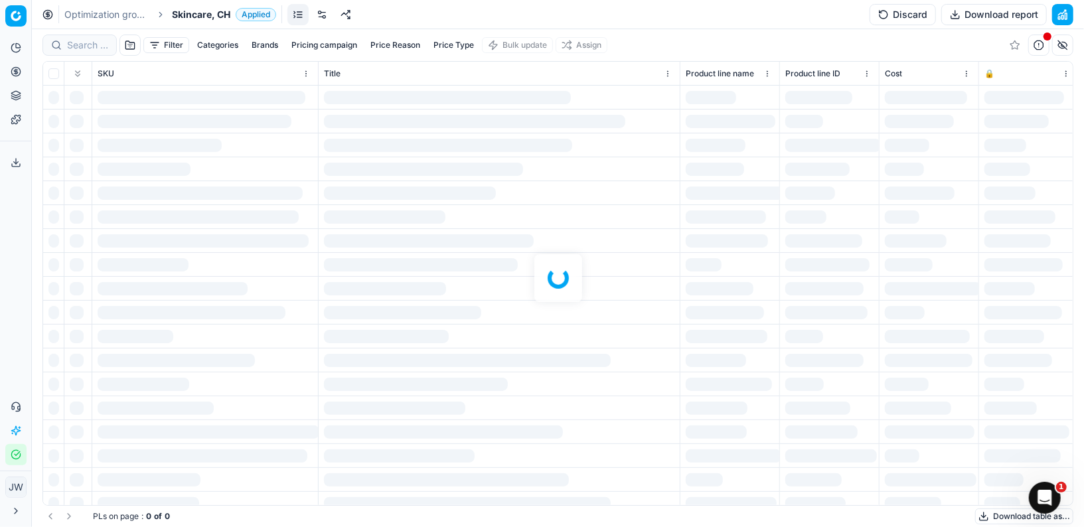
click at [81, 56] on div at bounding box center [558, 278] width 1053 height 498
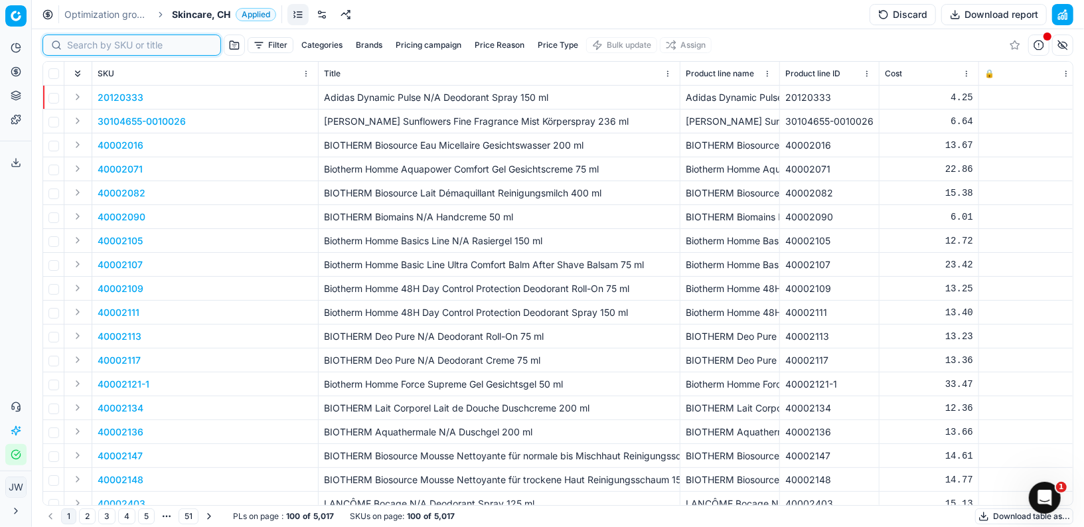
click at [81, 46] on input at bounding box center [139, 45] width 145 height 13
paste input "80076227-946"
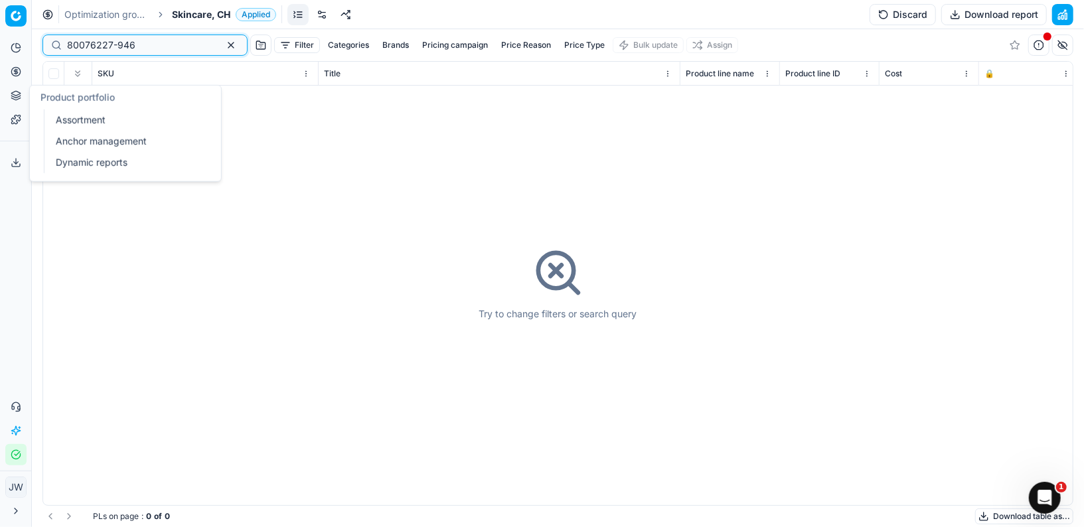
type input "80076227-946"
drag, startPoint x: 84, startPoint y: 116, endPoint x: 86, endPoint y: 100, distance: 16.1
click at [84, 116] on link "Assortment" at bounding box center [127, 120] width 155 height 19
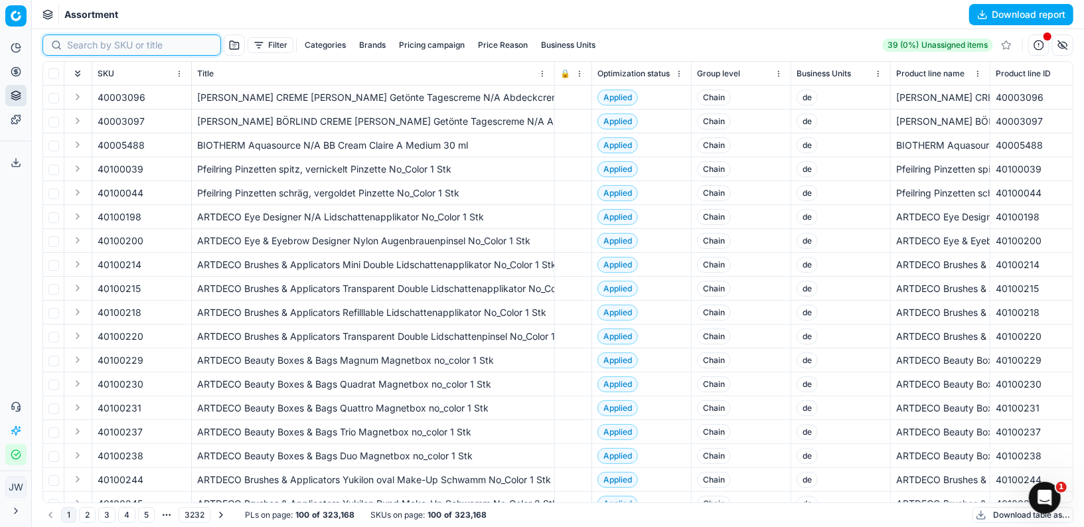
click at [88, 41] on input at bounding box center [139, 45] width 145 height 13
paste input "80076227-946"
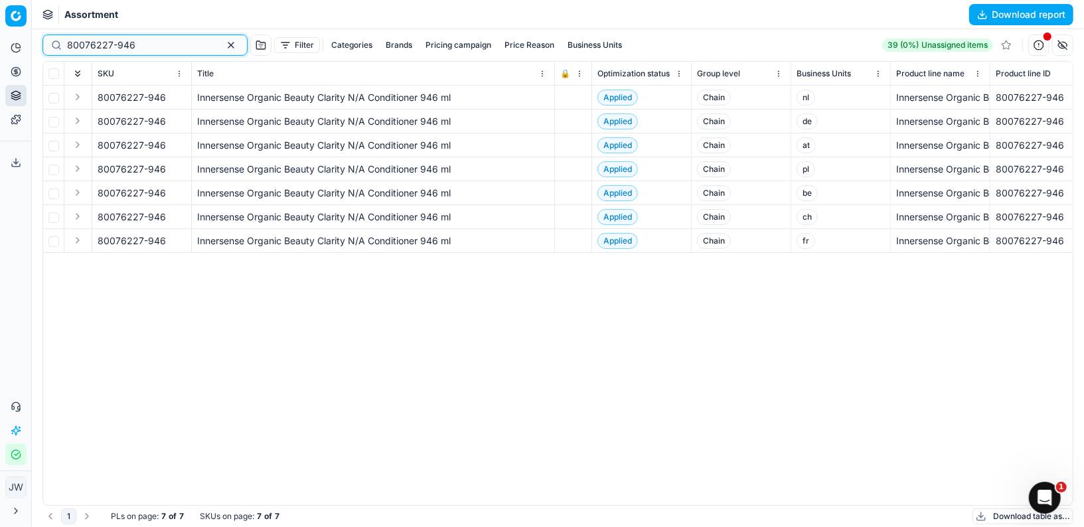
type input "80076227-946"
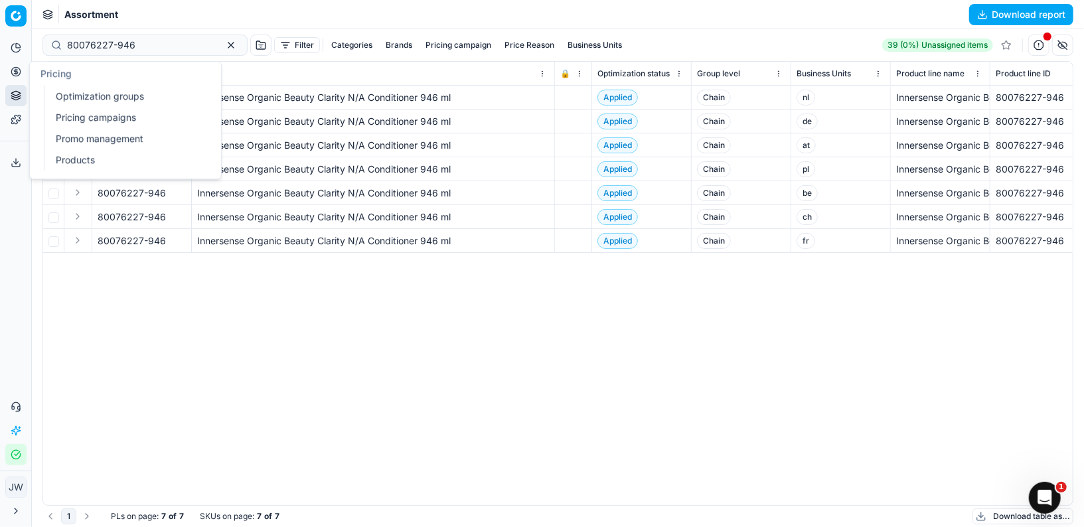
click at [16, 68] on icon at bounding box center [16, 71] width 11 height 11
click at [79, 100] on link "Optimization groups" at bounding box center [127, 96] width 155 height 19
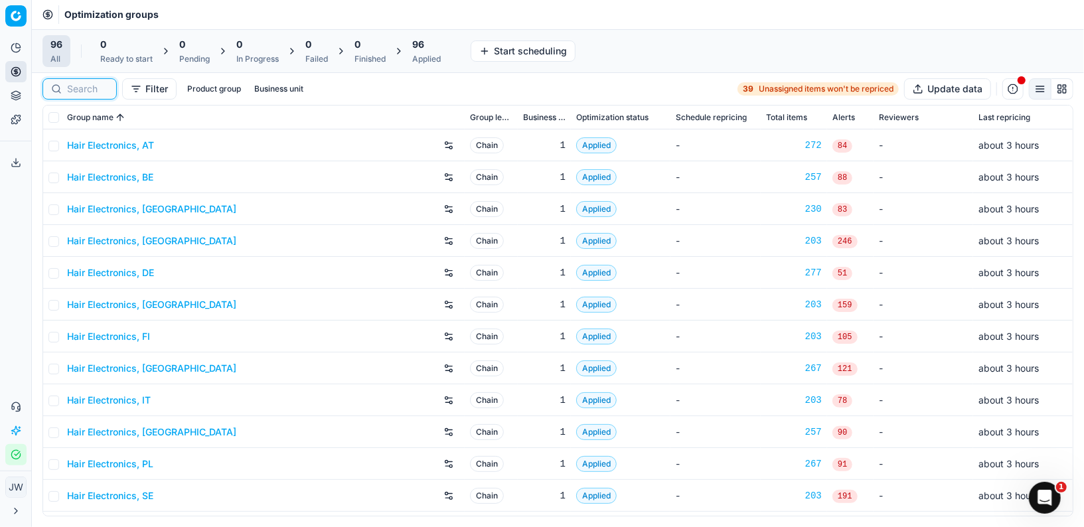
click at [75, 89] on input at bounding box center [87, 88] width 41 height 13
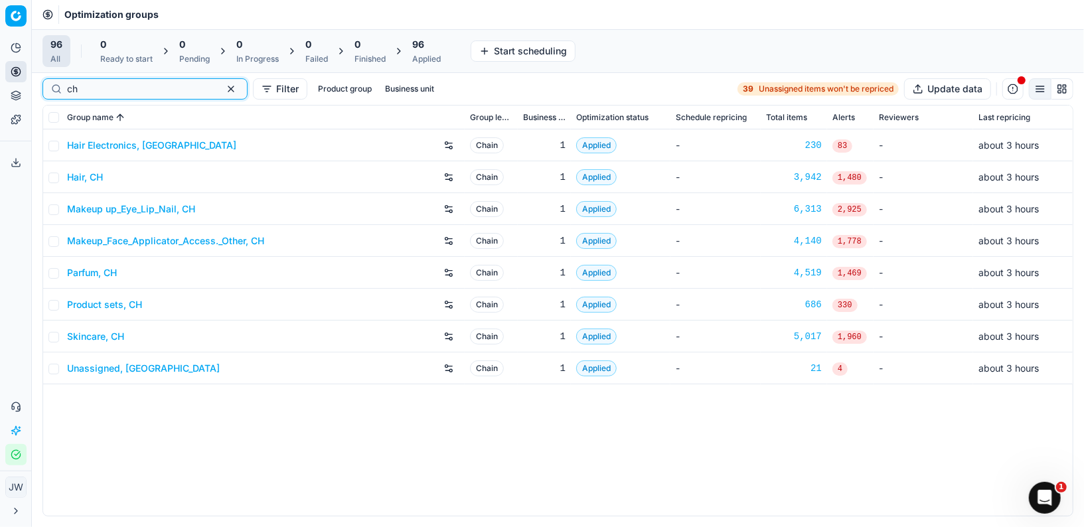
type input "ch"
click at [92, 176] on link "Hair, CH" at bounding box center [85, 177] width 36 height 13
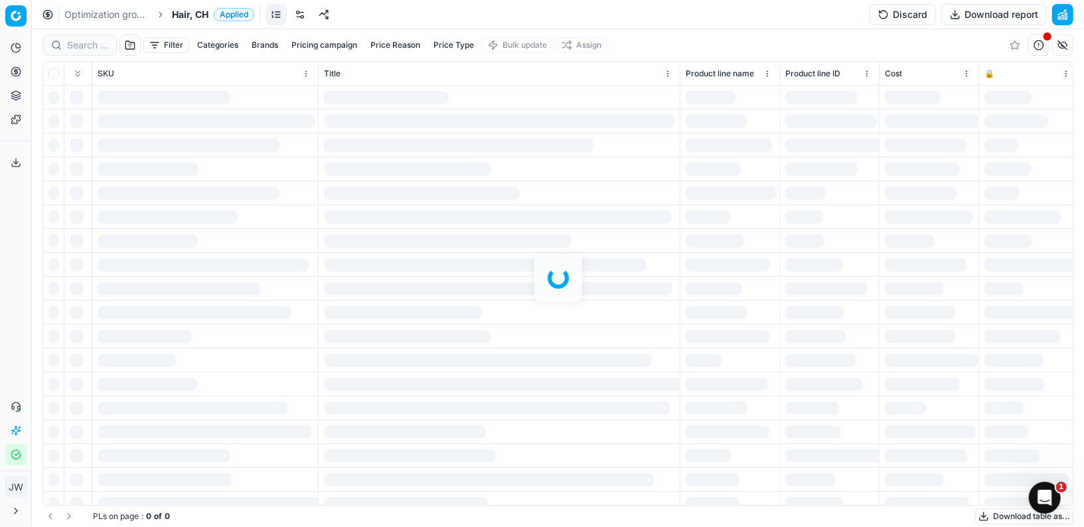
click at [86, 51] on div at bounding box center [558, 278] width 1053 height 498
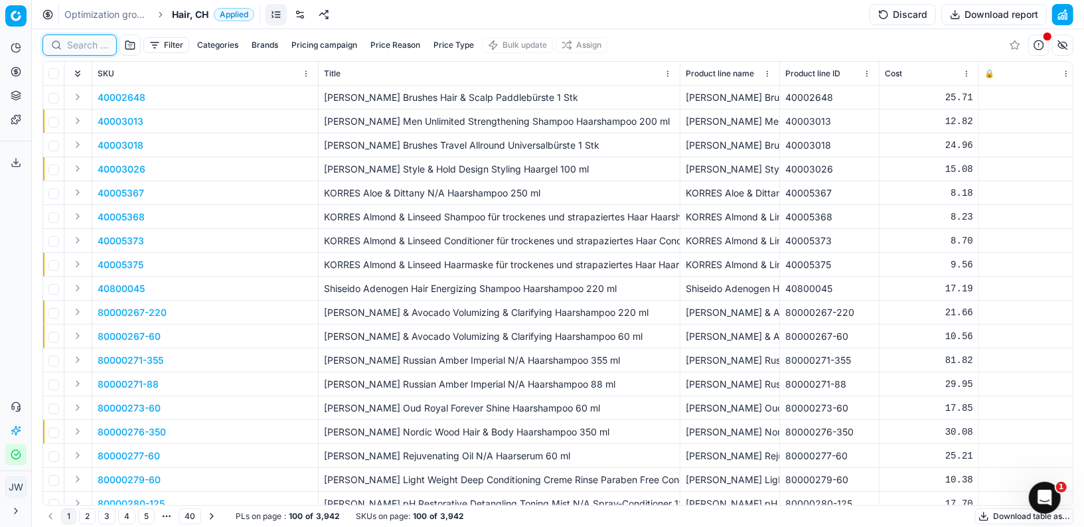
click at [84, 46] on input at bounding box center [87, 45] width 41 height 13
paste input "80076227-946"
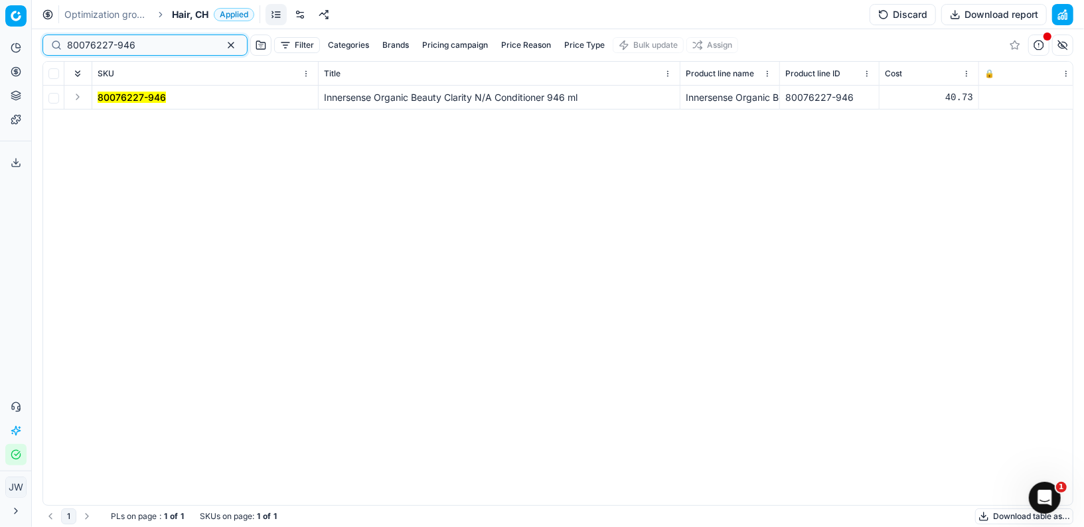
type input "80076227-946"
click at [75, 98] on button "Expand" at bounding box center [78, 97] width 16 height 16
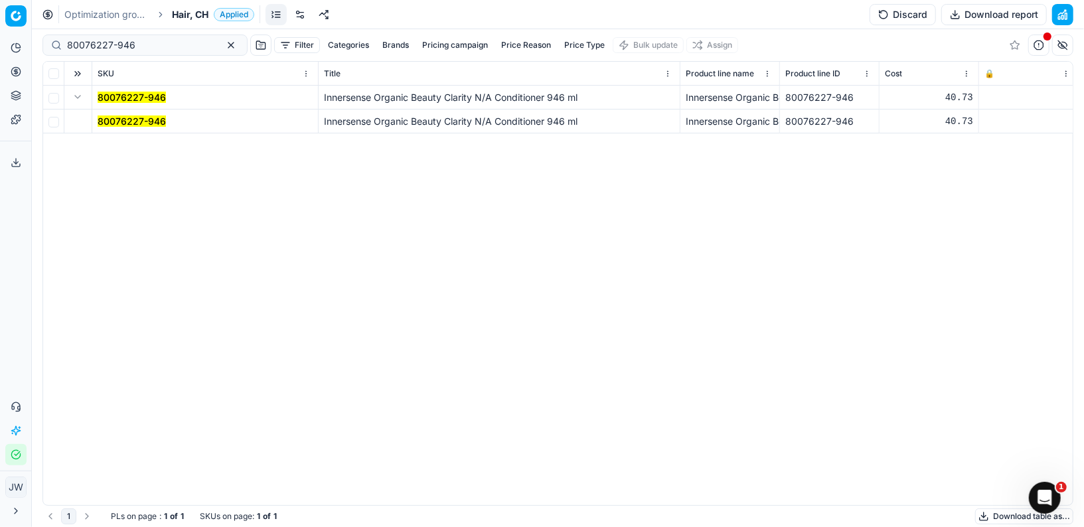
click at [120, 125] on mark "80076227-946" at bounding box center [132, 121] width 68 height 11
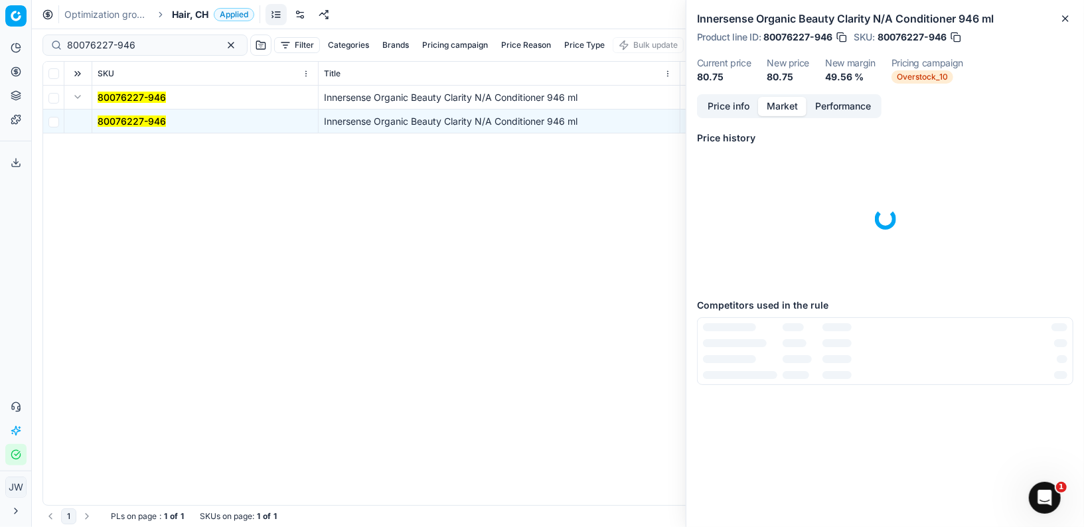
click at [778, 106] on button "Market" at bounding box center [782, 106] width 48 height 19
